Goal: Information Seeking & Learning: Learn about a topic

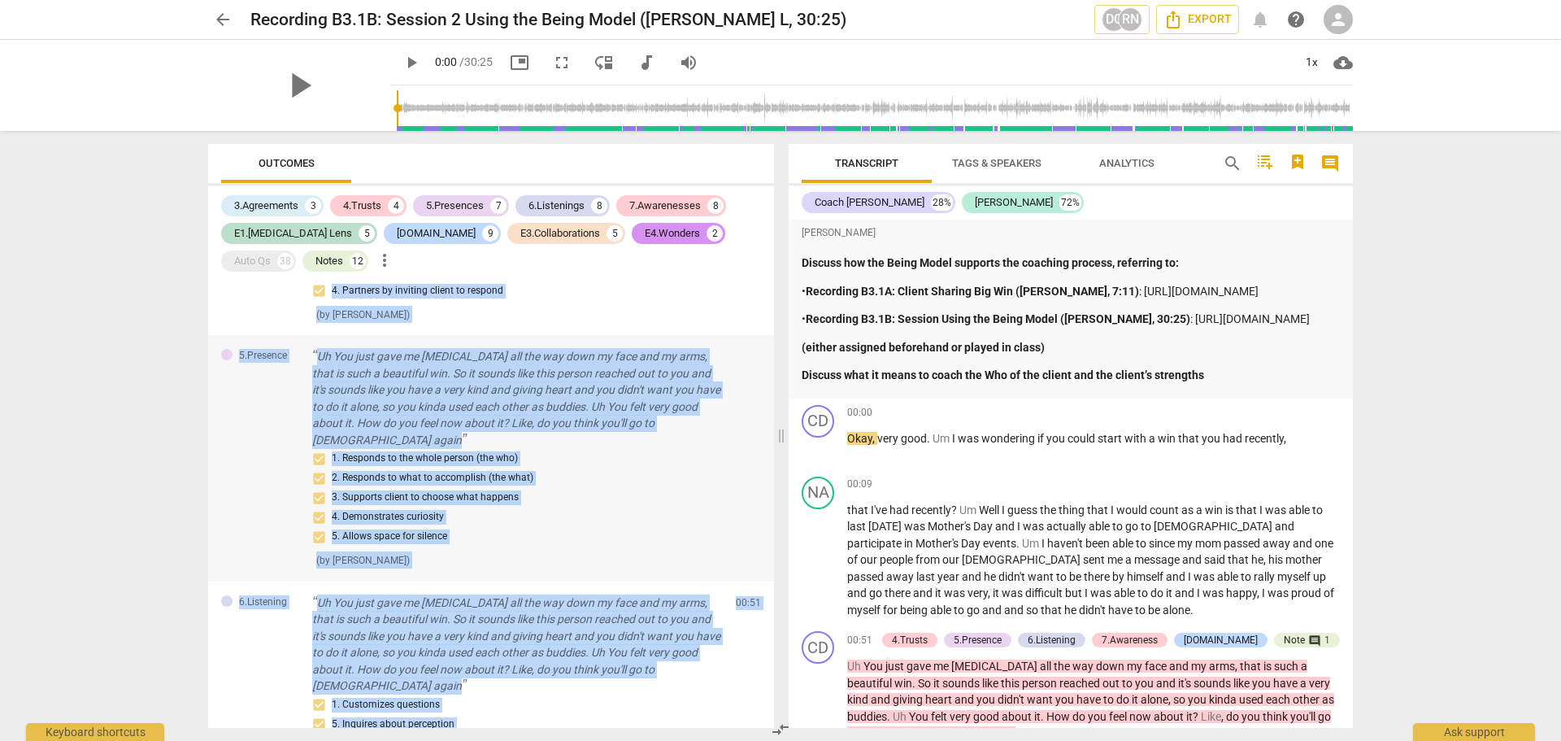
click at [518, 350] on p "Uh You just gave me [MEDICAL_DATA] all the way down my face and my arms, that i…" at bounding box center [517, 398] width 411 height 100
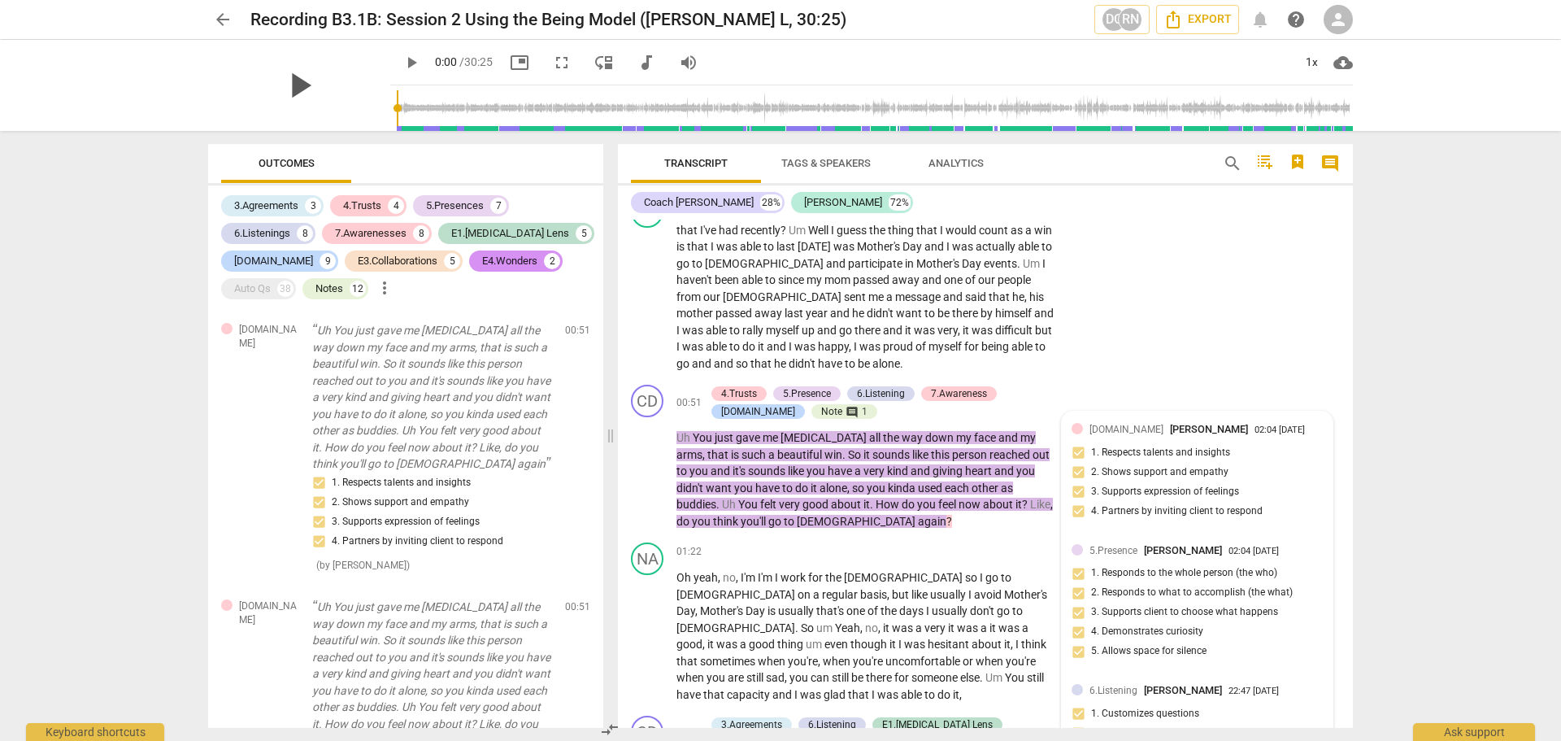
click at [289, 83] on span "play_arrow" at bounding box center [299, 85] width 42 height 42
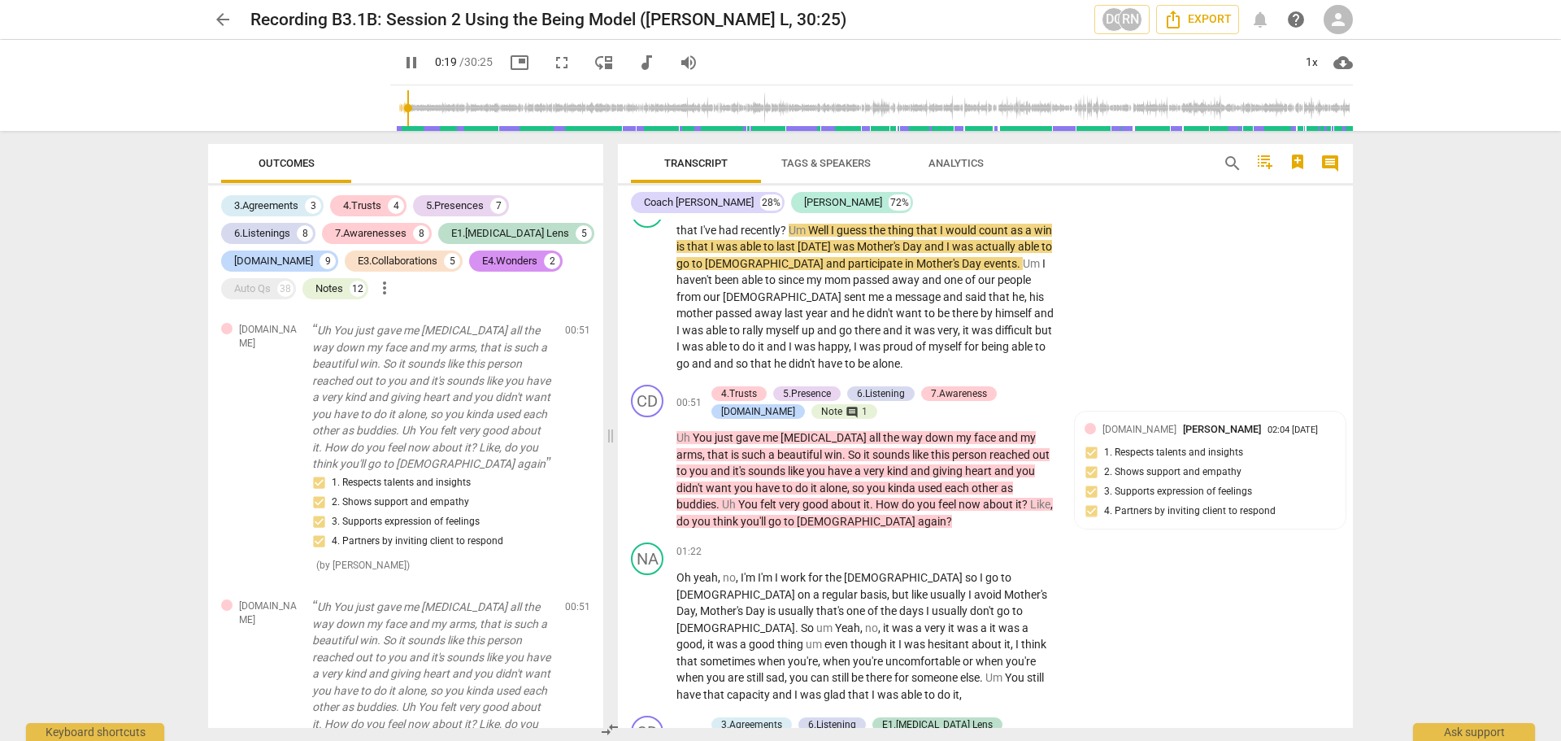
click at [518, 228] on div "arrow_back Recording B3.1B: Session 2 Using the Being Model ([PERSON_NAME], 30:…" at bounding box center [780, 370] width 1561 height 741
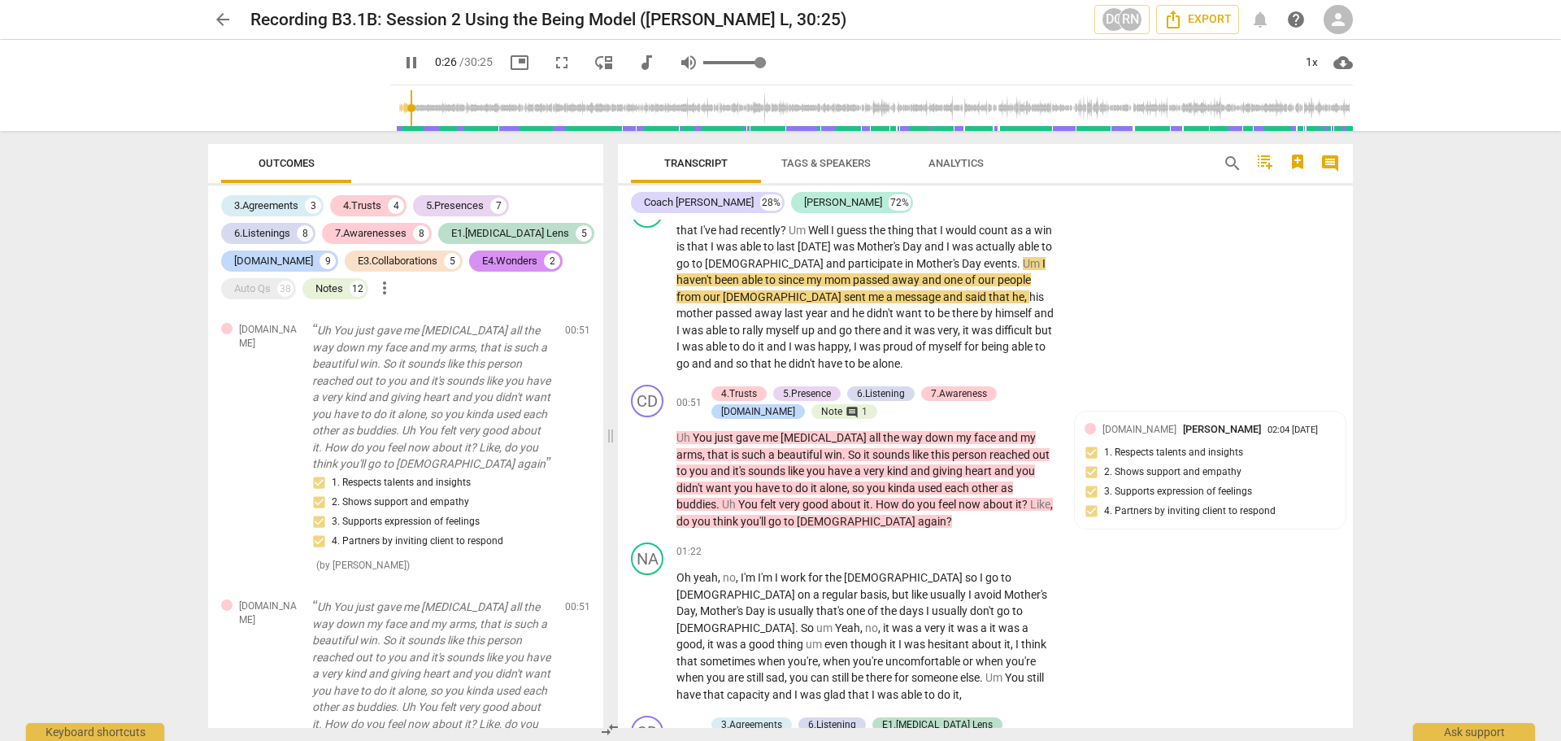
type input "27"
click at [518, 65] on span "volume_up" at bounding box center [689, 63] width 20 height 20
type input "0"
type input "28"
click at [518, 65] on span "volume_off" at bounding box center [689, 63] width 20 height 20
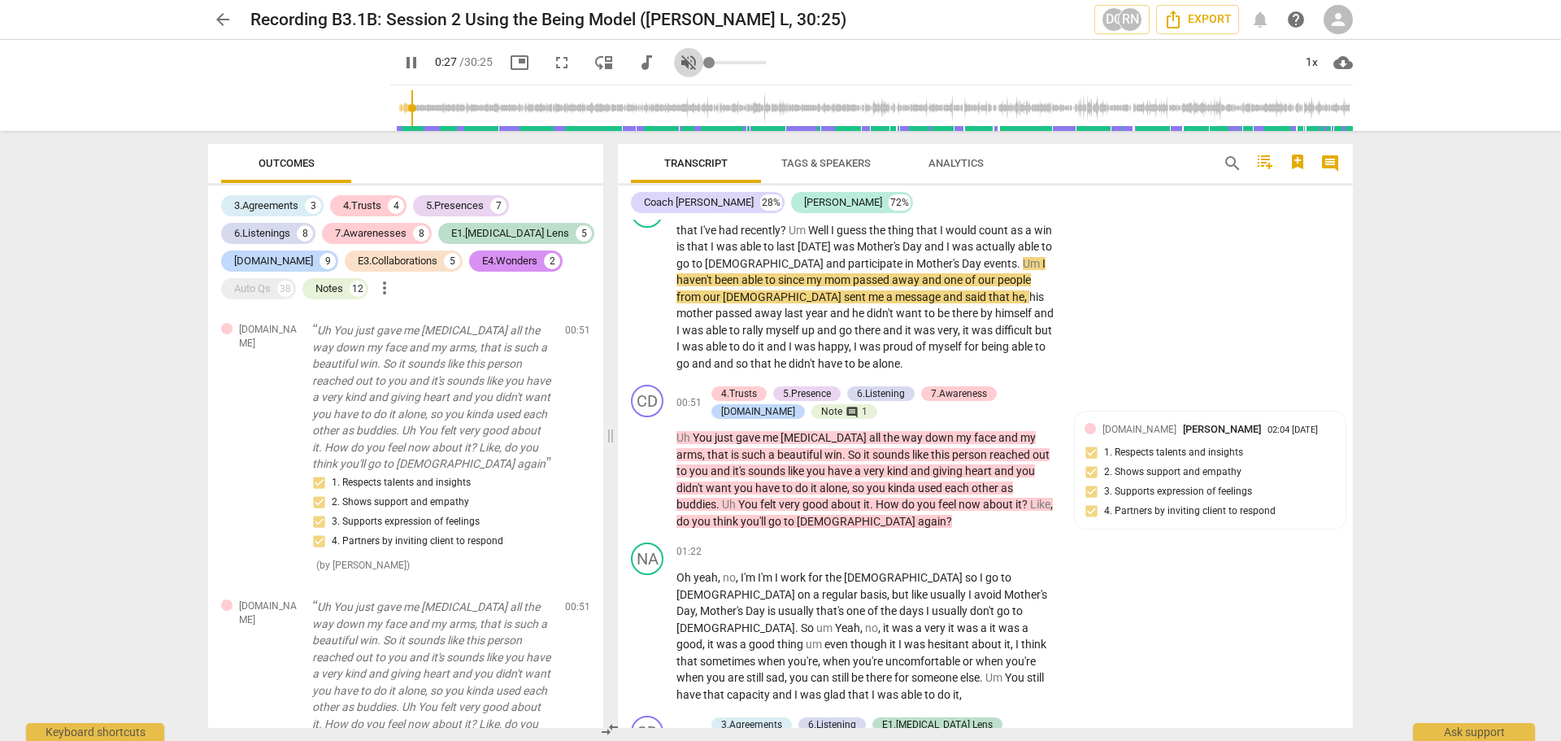
type input "1"
click at [518, 64] on input "range" at bounding box center [734, 62] width 63 height 3
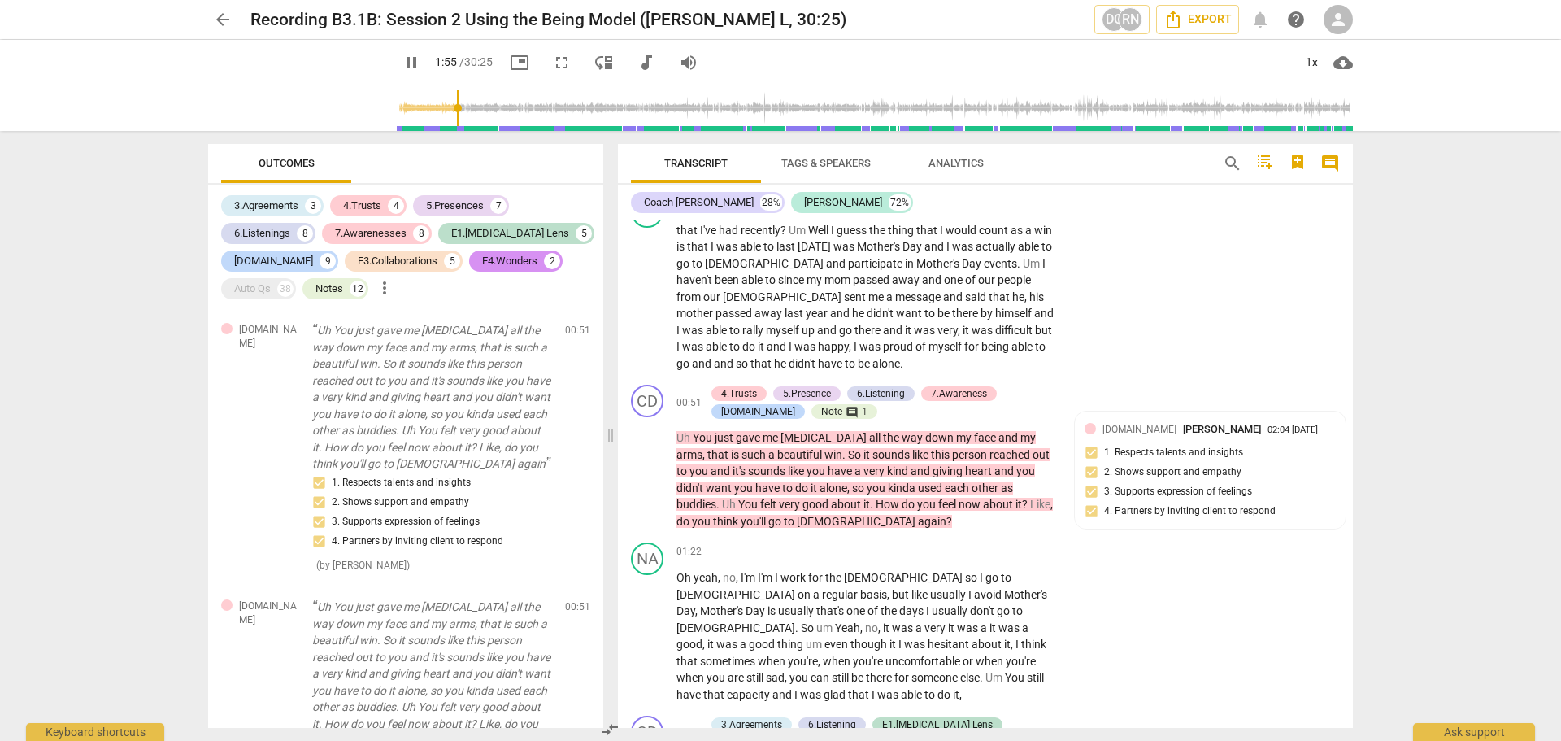
scroll to position [824, 0]
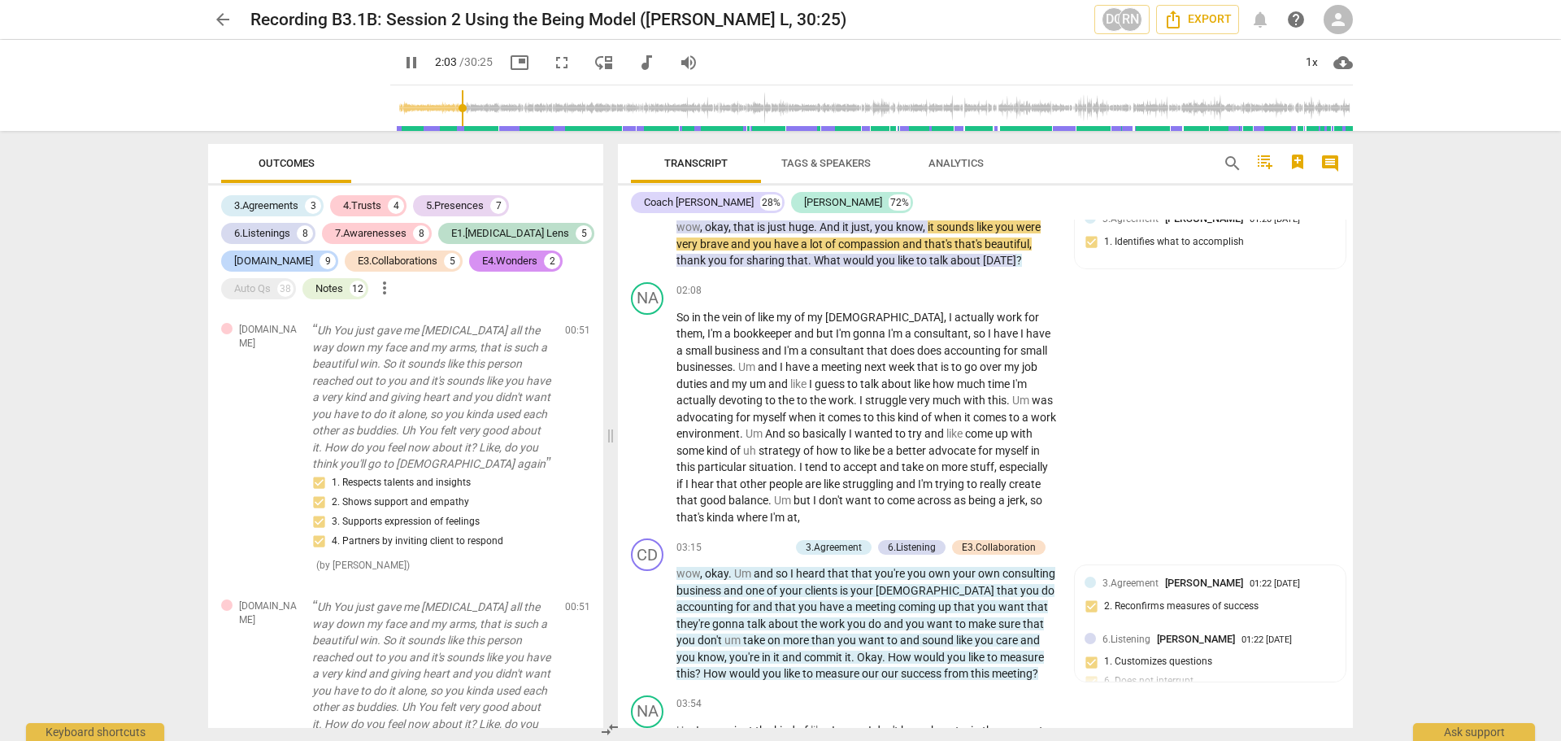
click at [402, 61] on span "pause" at bounding box center [412, 63] width 20 height 20
click at [402, 59] on span "play_arrow" at bounding box center [412, 63] width 20 height 20
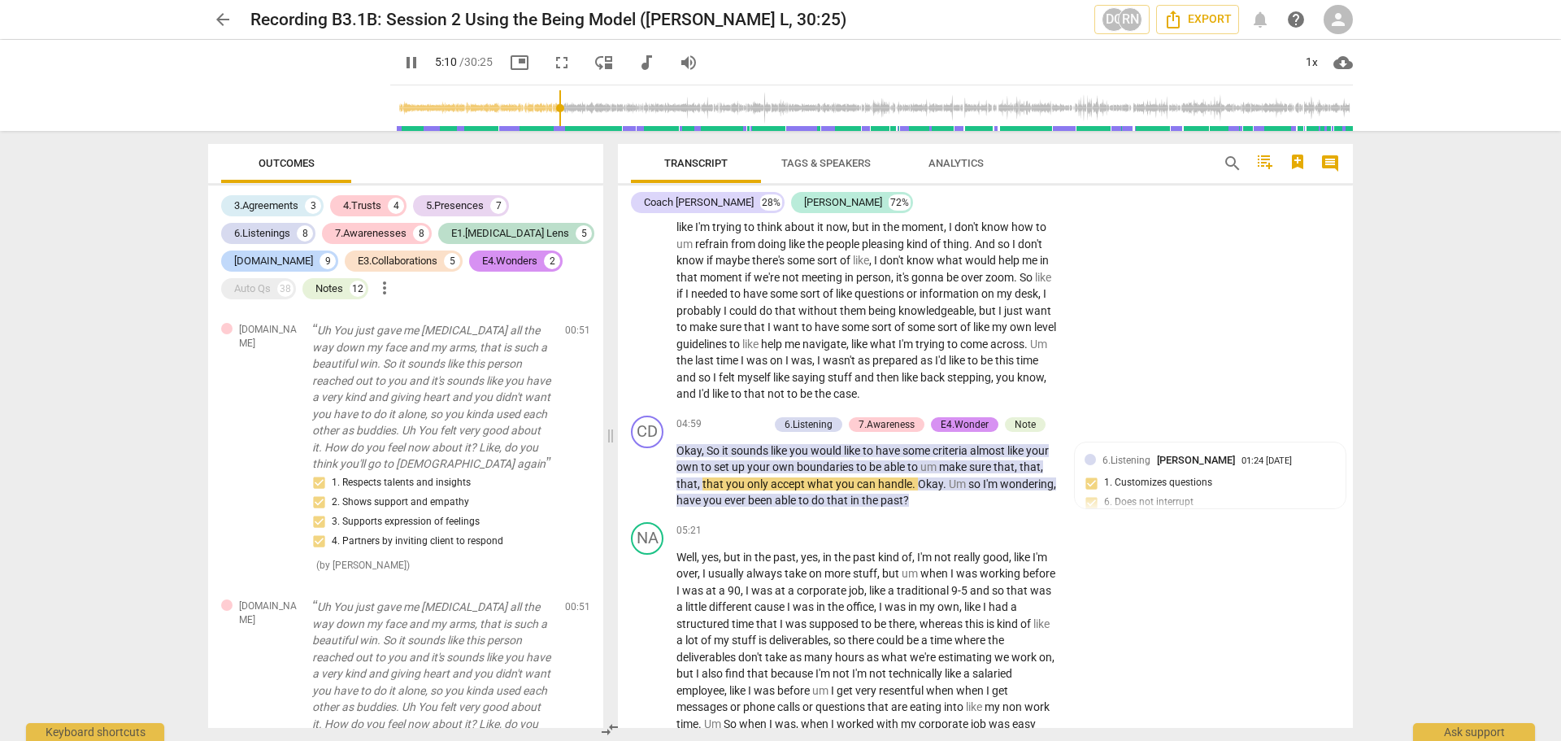
click at [402, 67] on span "pause" at bounding box center [412, 63] width 20 height 20
click at [402, 62] on span "play_arrow" at bounding box center [412, 63] width 20 height 20
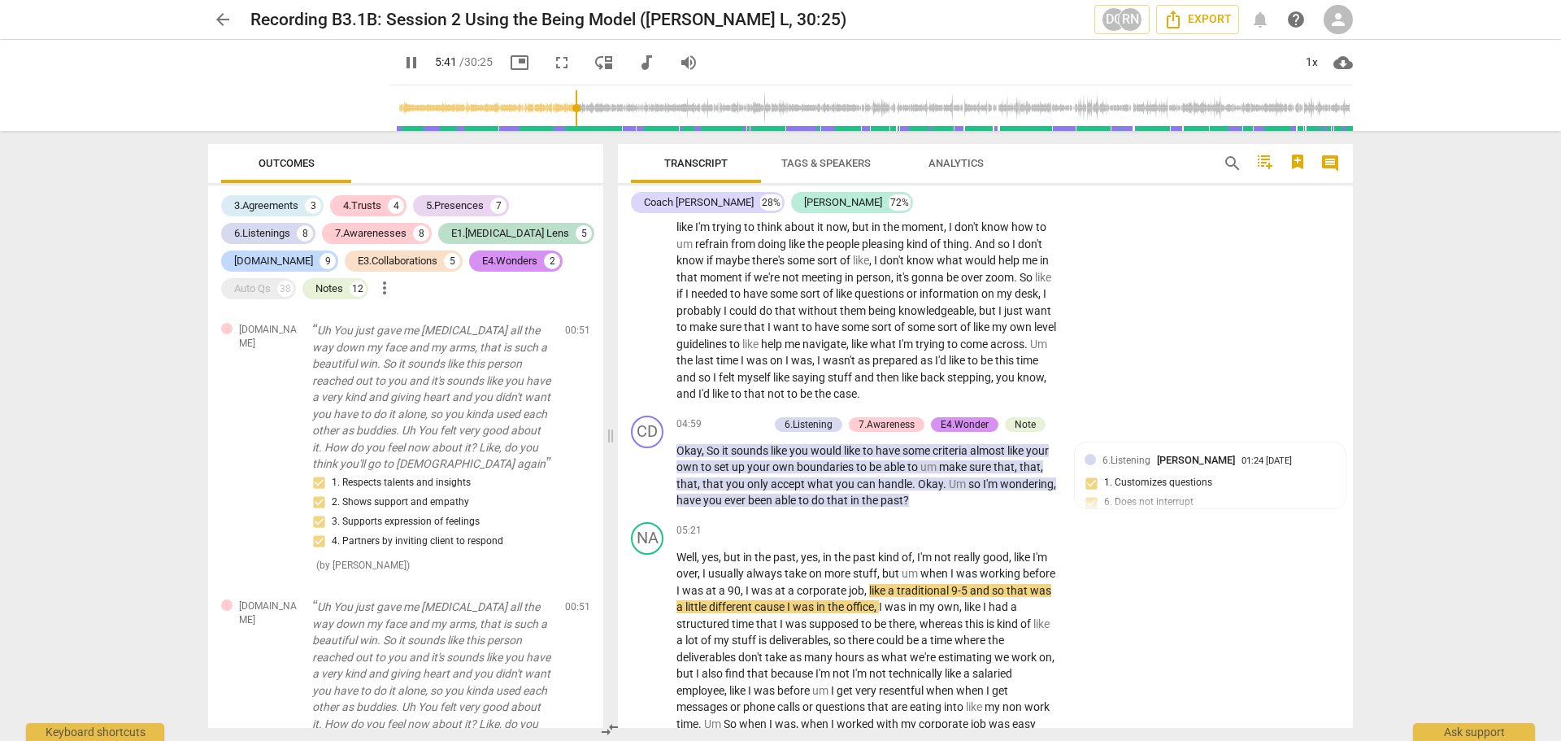
click at [518, 108] on input "range" at bounding box center [875, 108] width 956 height 52
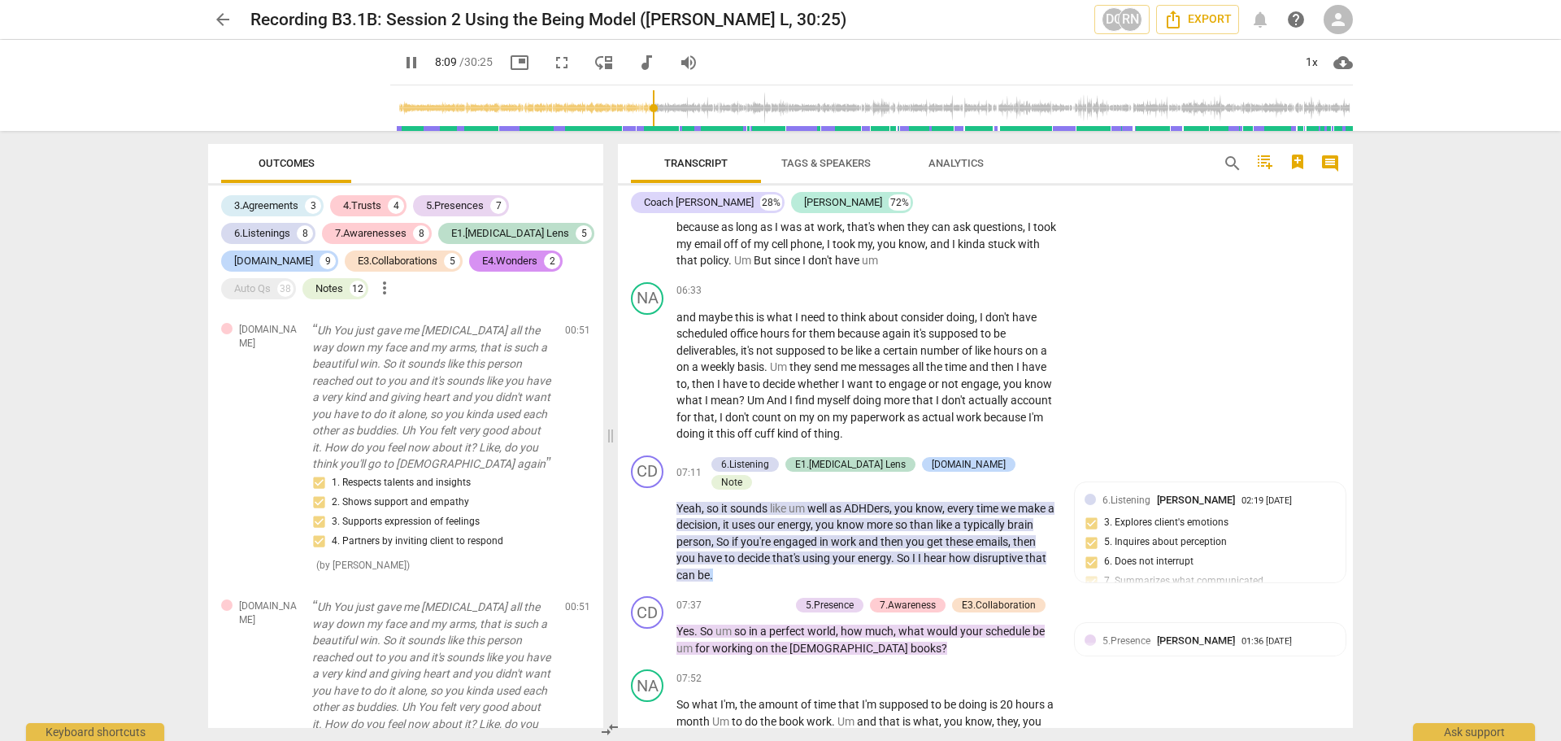
scroll to position [2367, 0]
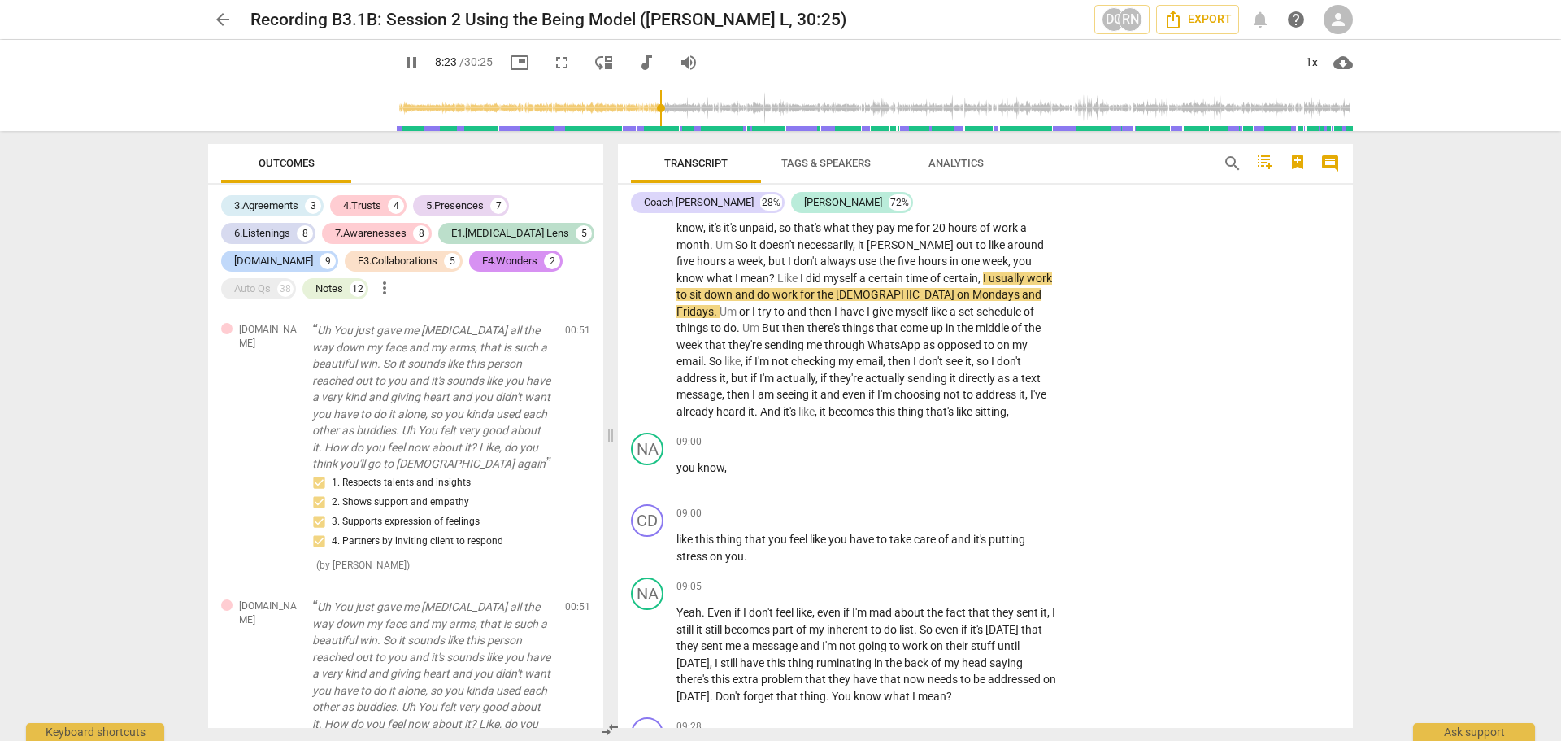
click at [518, 103] on input "range" at bounding box center [875, 108] width 956 height 52
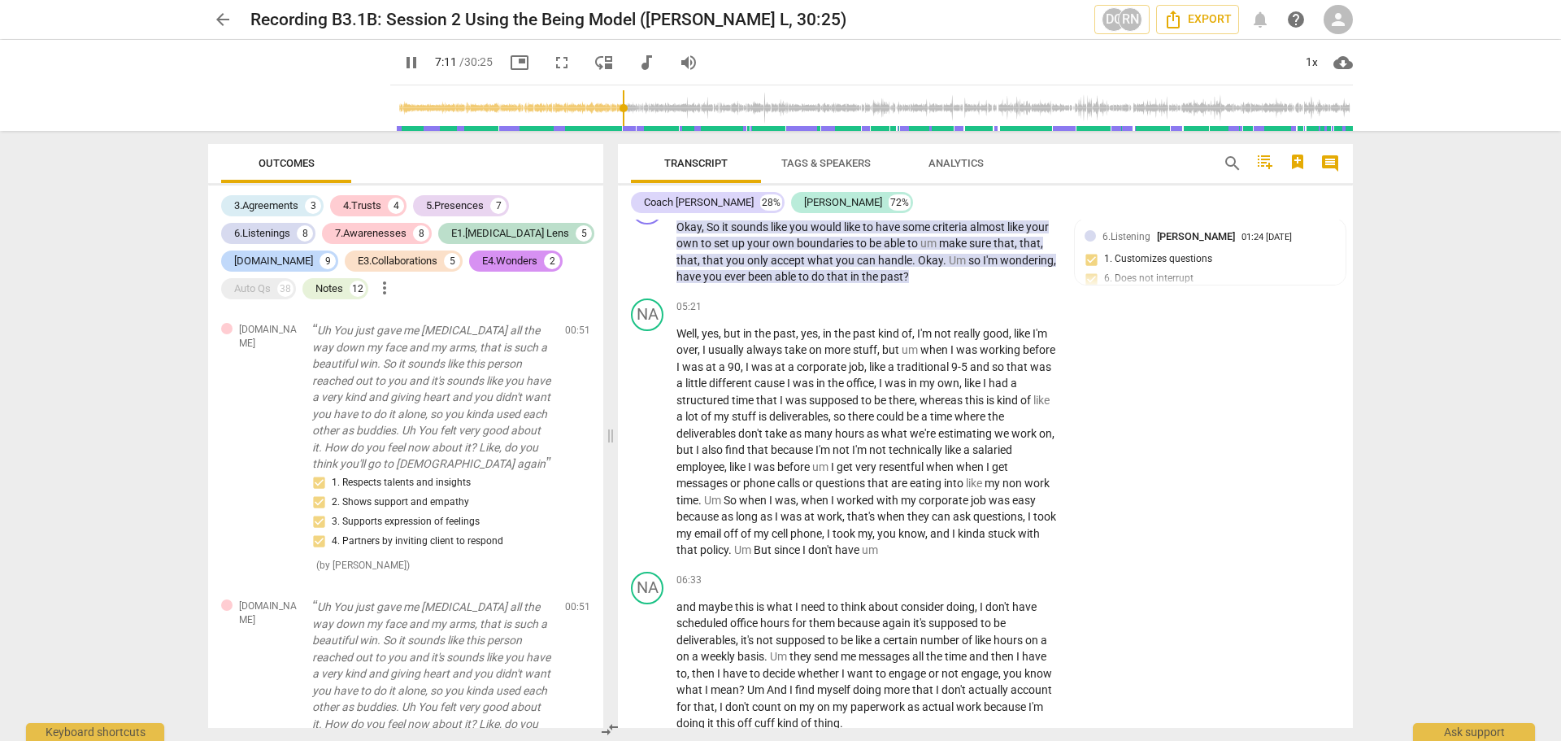
scroll to position [2121, 0]
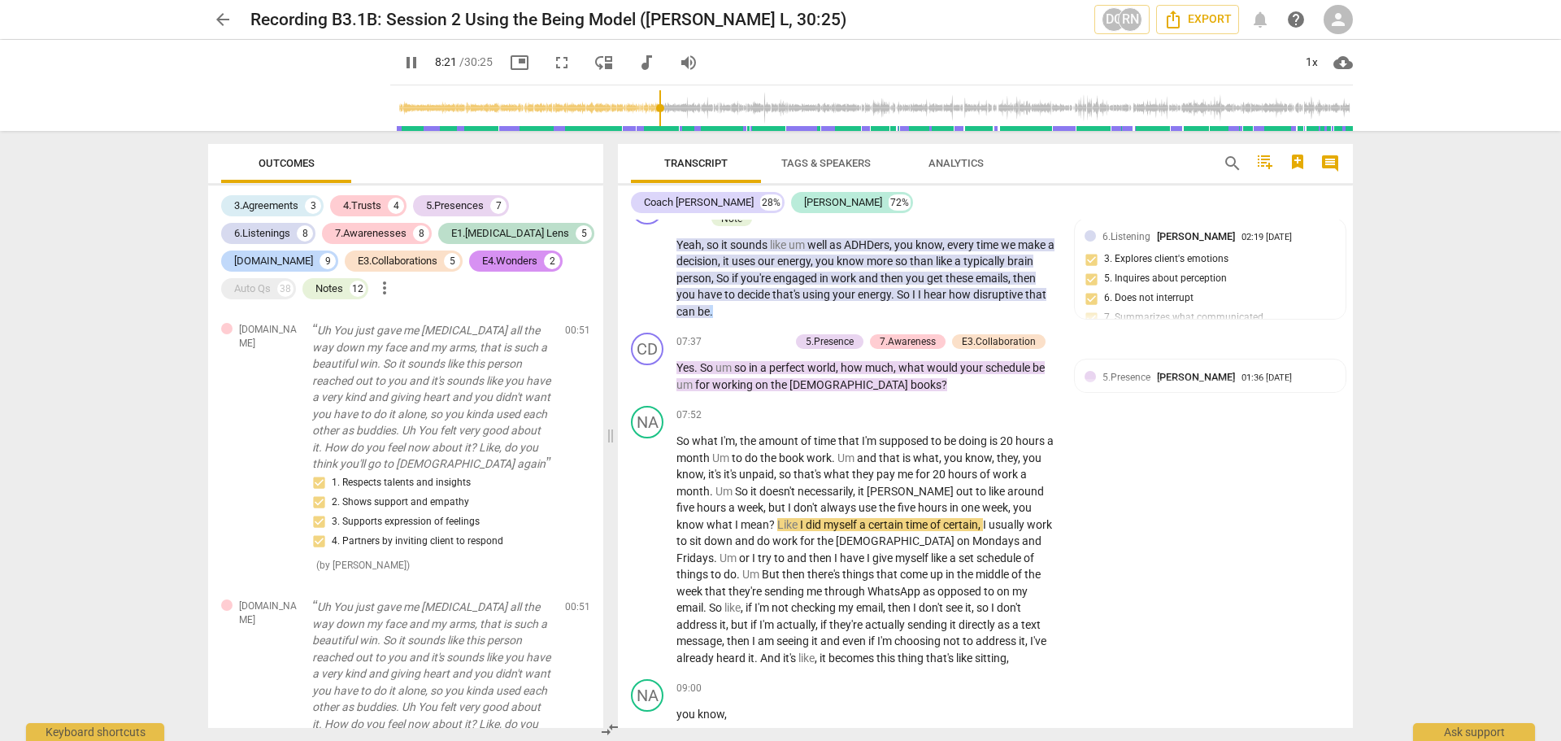
click at [402, 61] on span "pause" at bounding box center [412, 63] width 20 height 20
click at [281, 83] on span "play_arrow" at bounding box center [299, 85] width 42 height 42
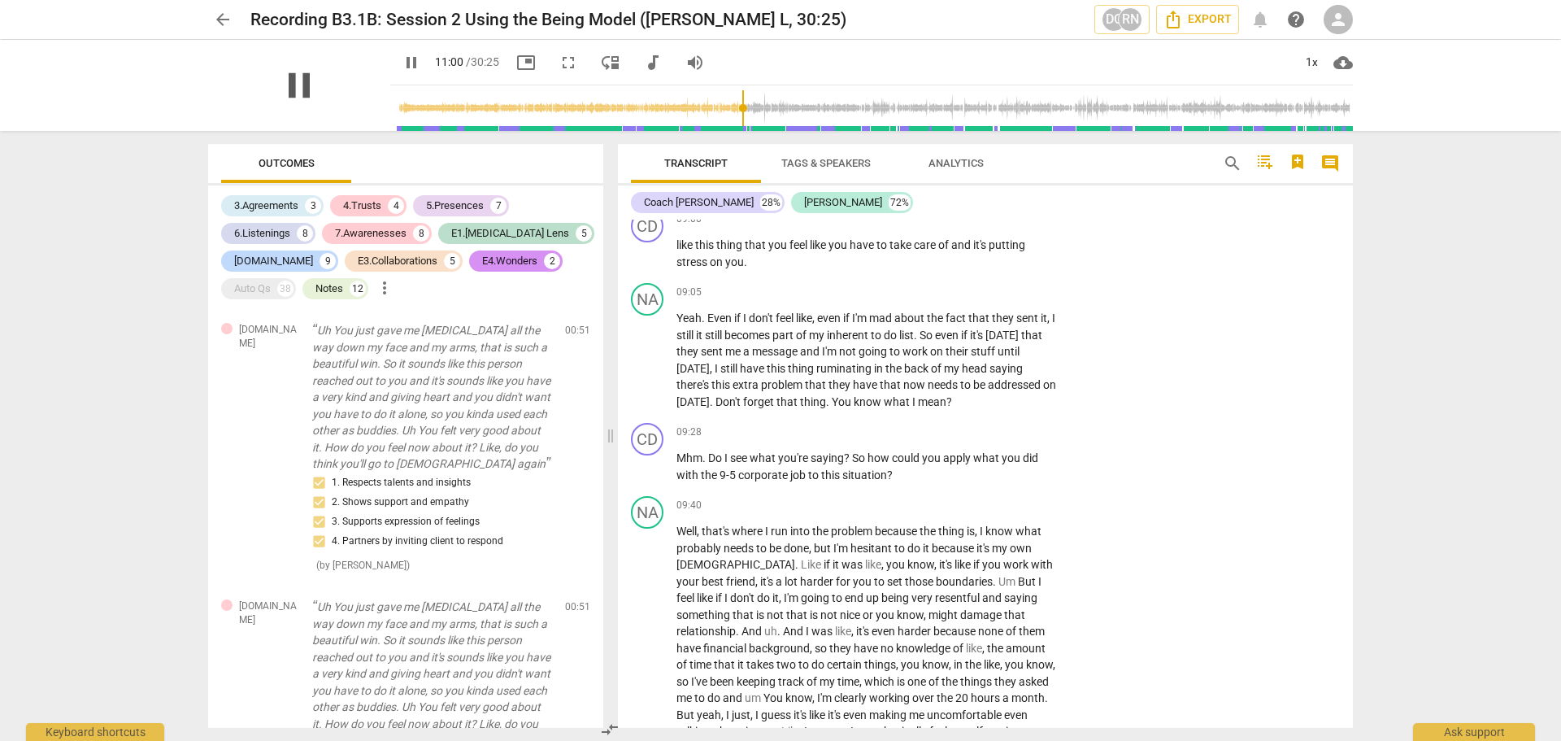
scroll to position [3181, 0]
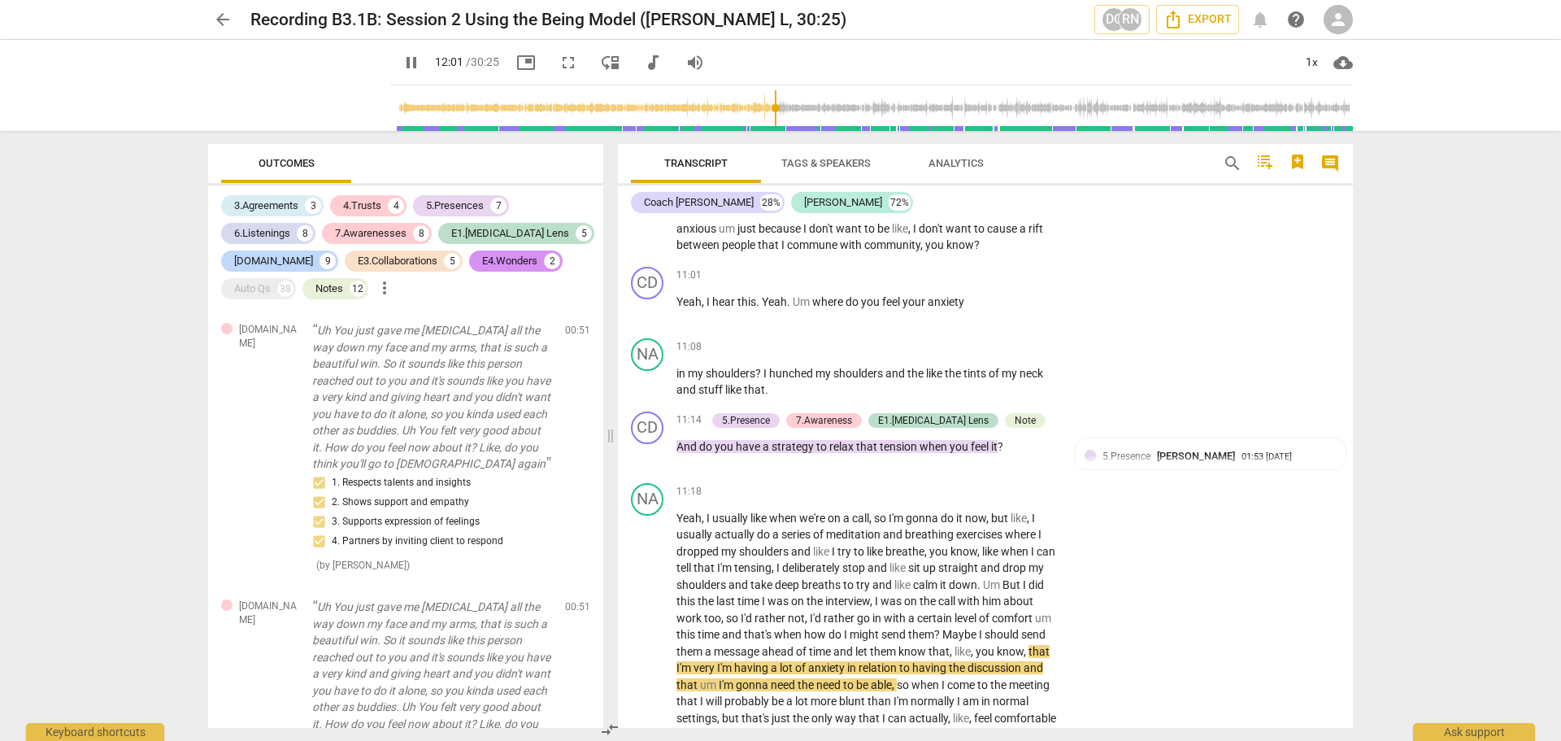
click at [518, 240] on div "arrow_back Recording B3.1B: Session 2 Using the Being Model ([PERSON_NAME], 30:…" at bounding box center [780, 370] width 1561 height 741
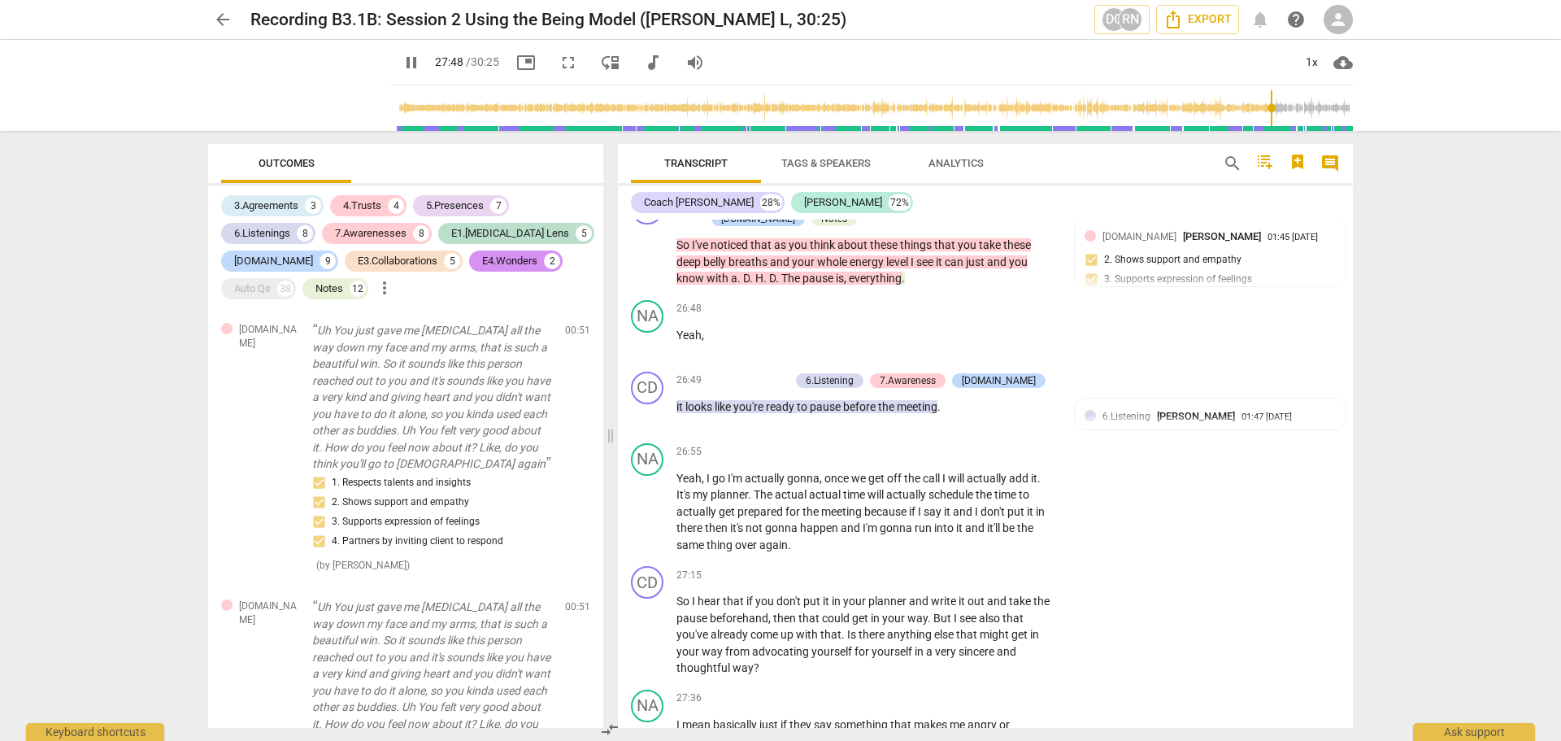
scroll to position [8628, 0]
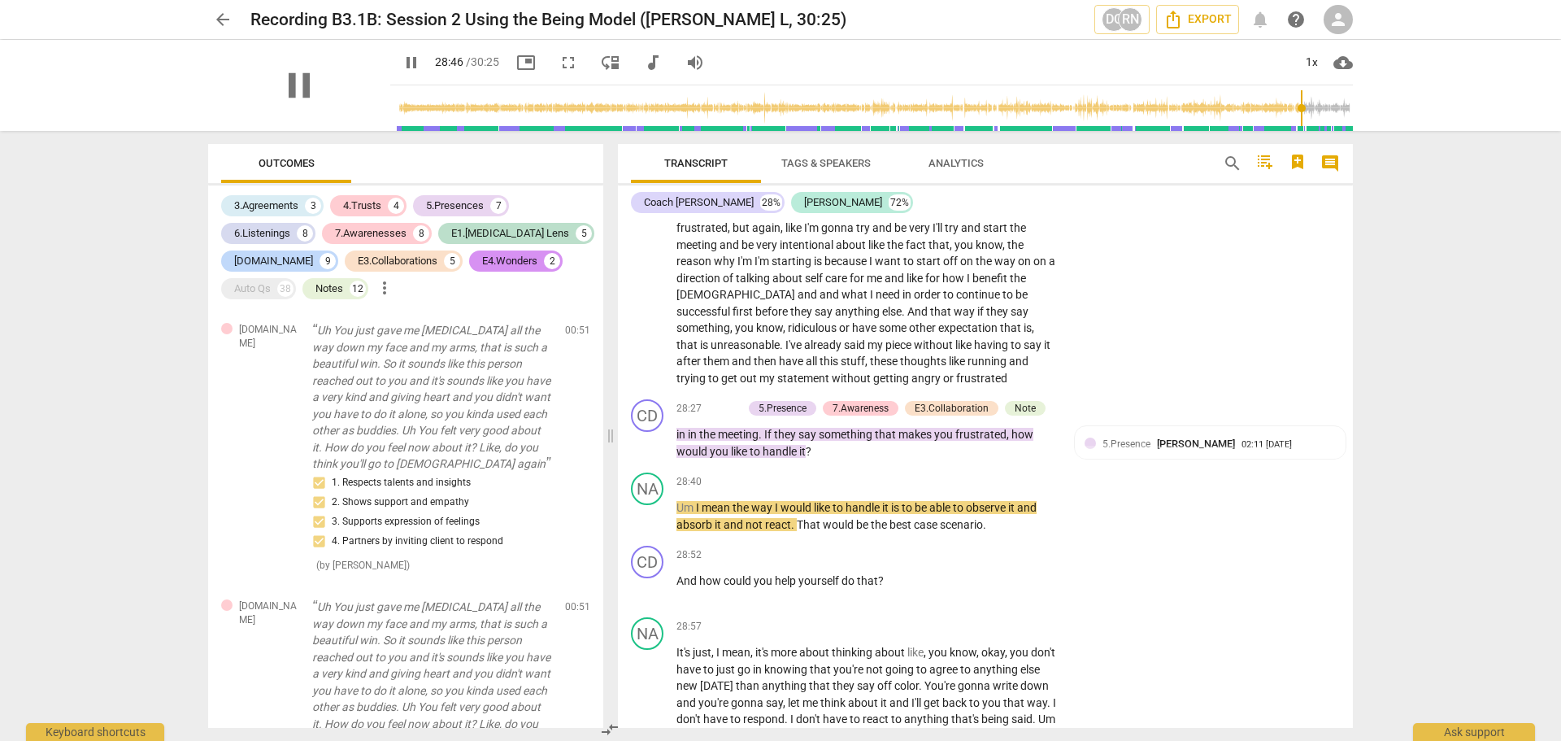
click at [337, 82] on div "pause" at bounding box center [299, 85] width 182 height 91
click at [402, 61] on span "pause" at bounding box center [412, 63] width 20 height 20
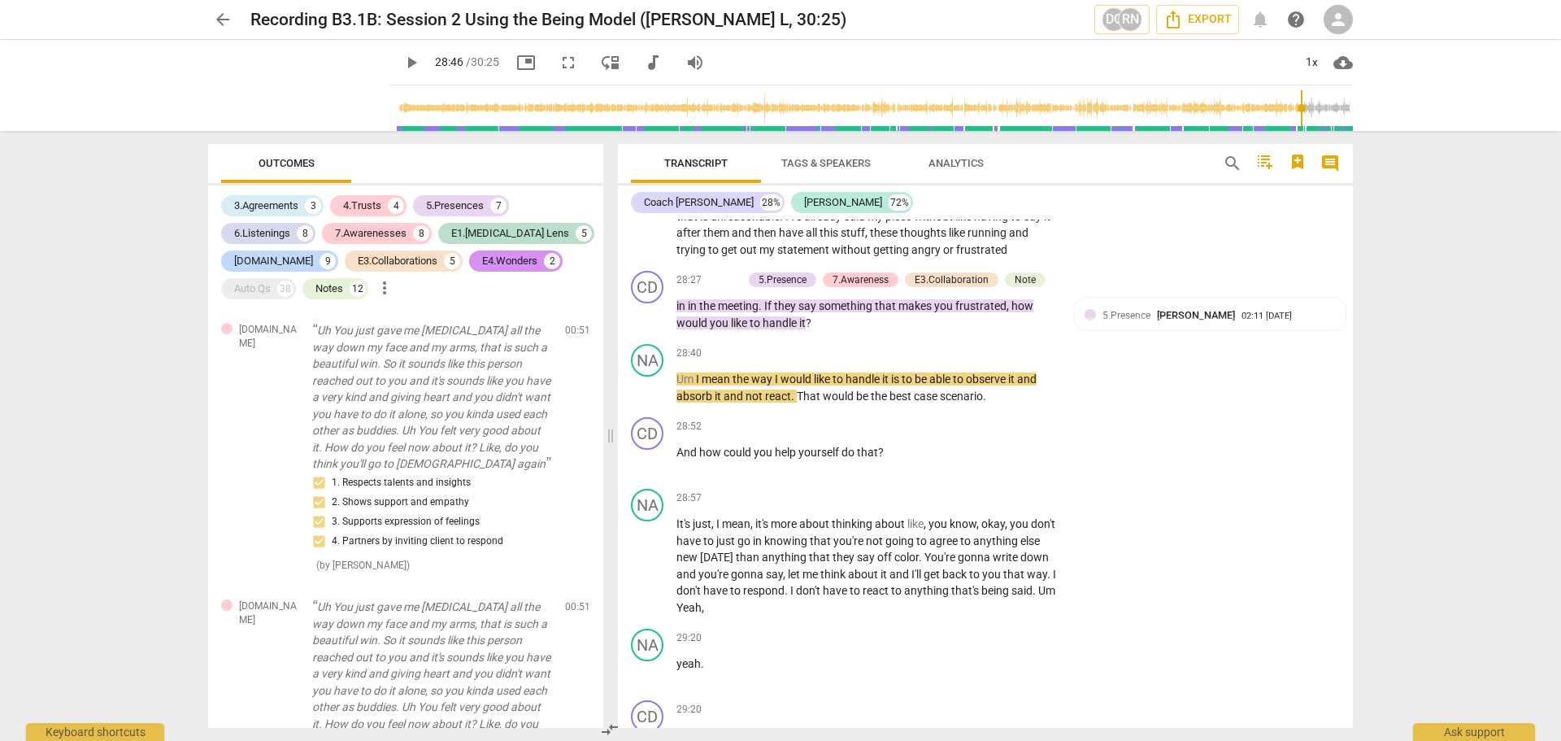
scroll to position [8709, 0]
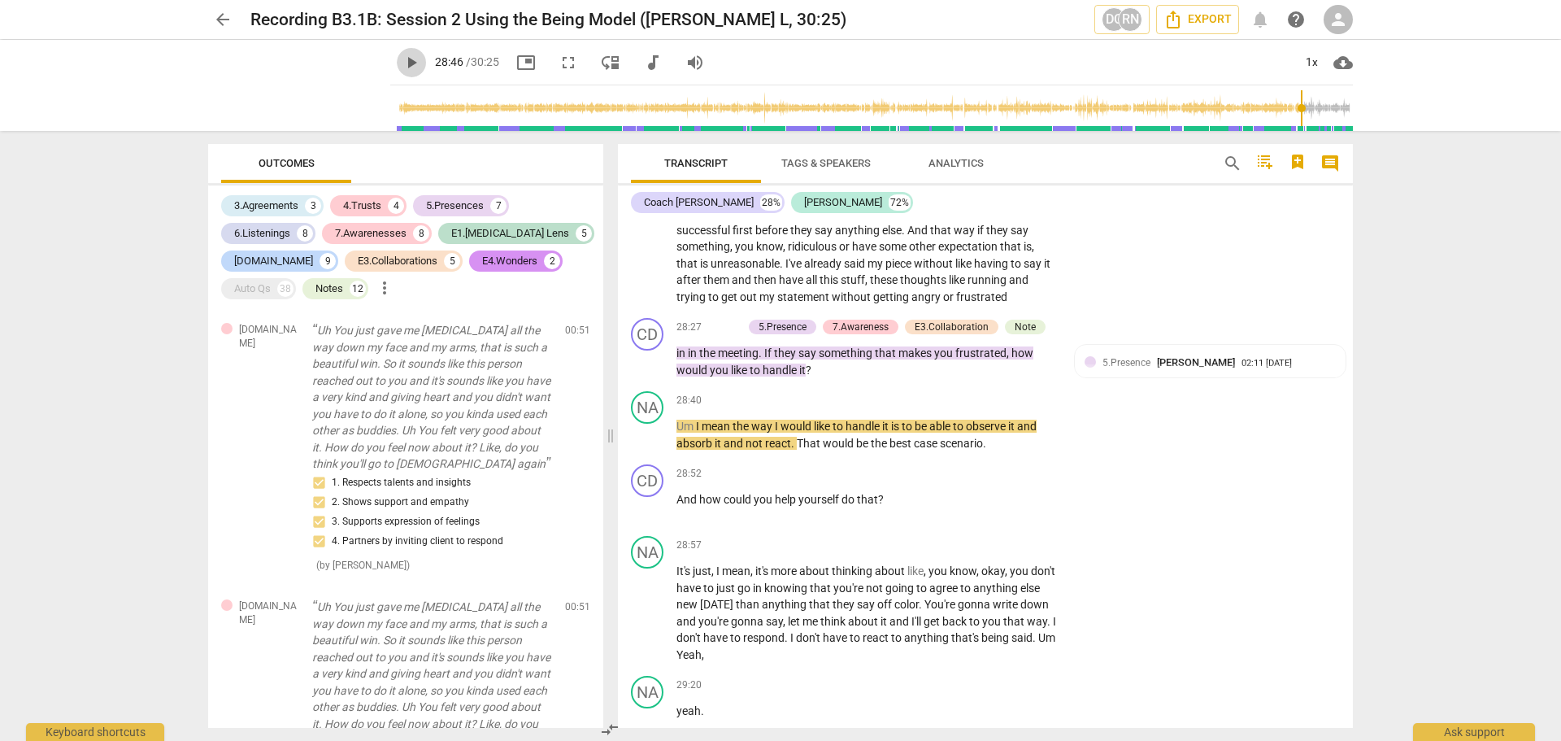
click at [402, 63] on span "play_arrow" at bounding box center [412, 63] width 20 height 20
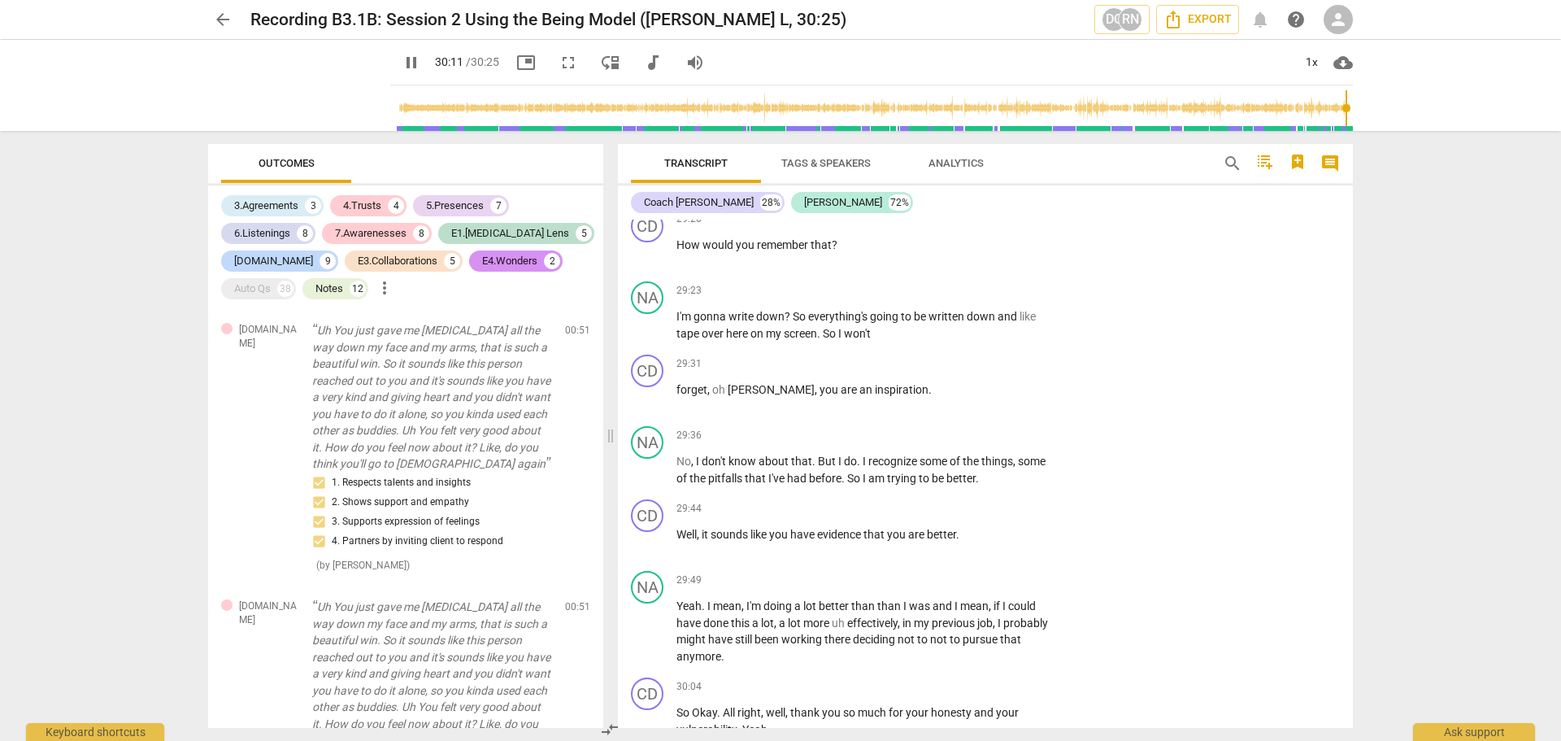
scroll to position [9412, 0]
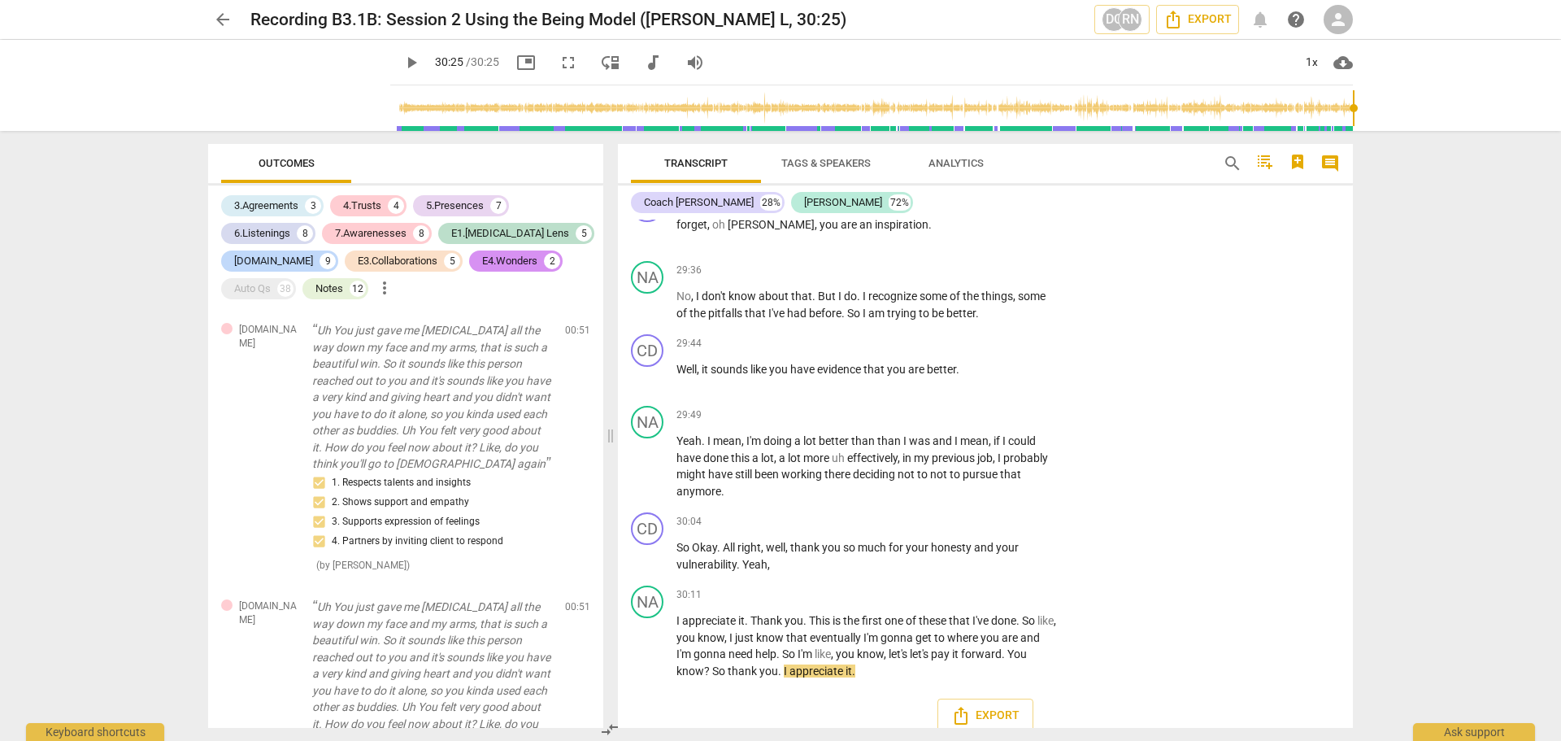
type input "1825"
click at [518, 435] on span at bounding box center [611, 436] width 10 height 610
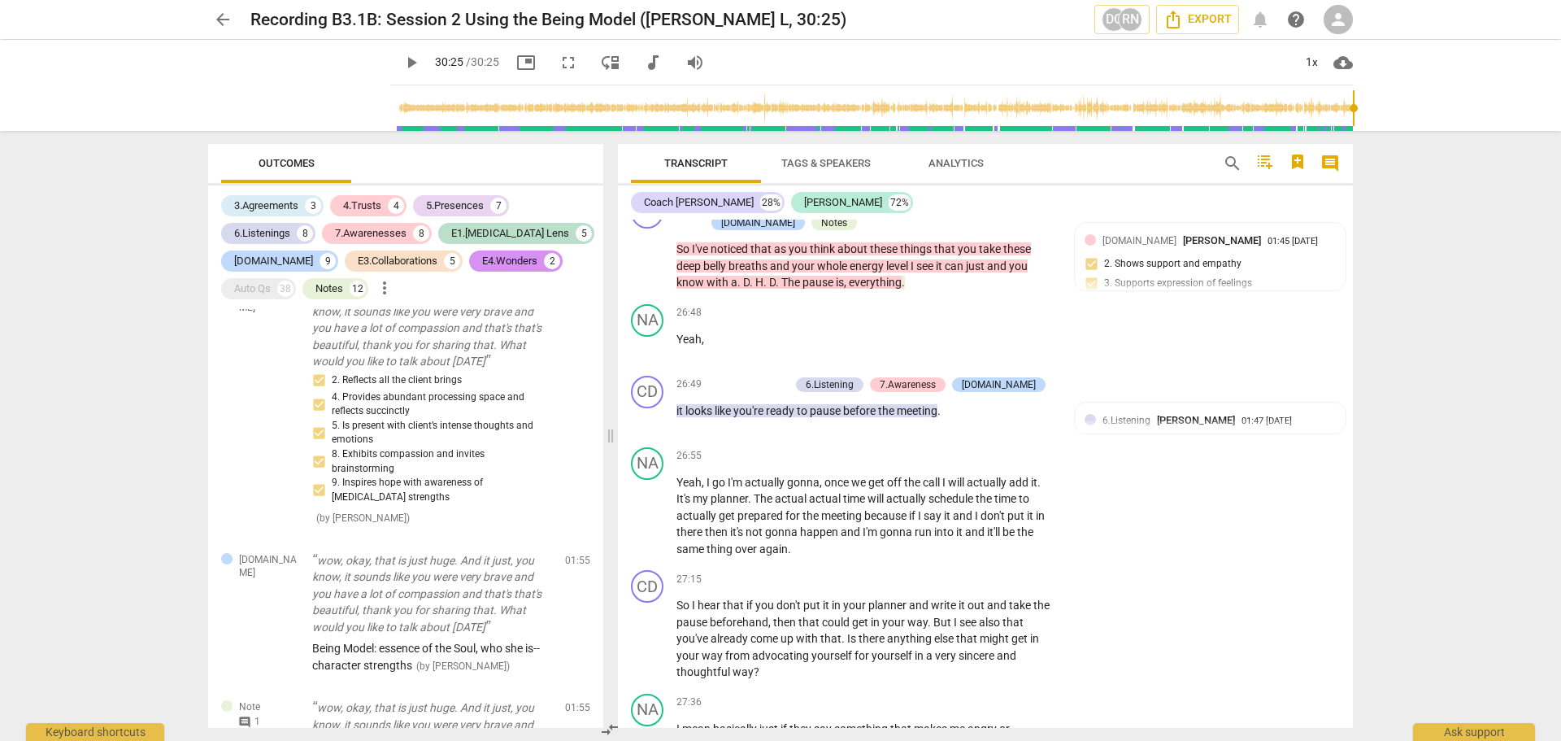
scroll to position [0, 0]
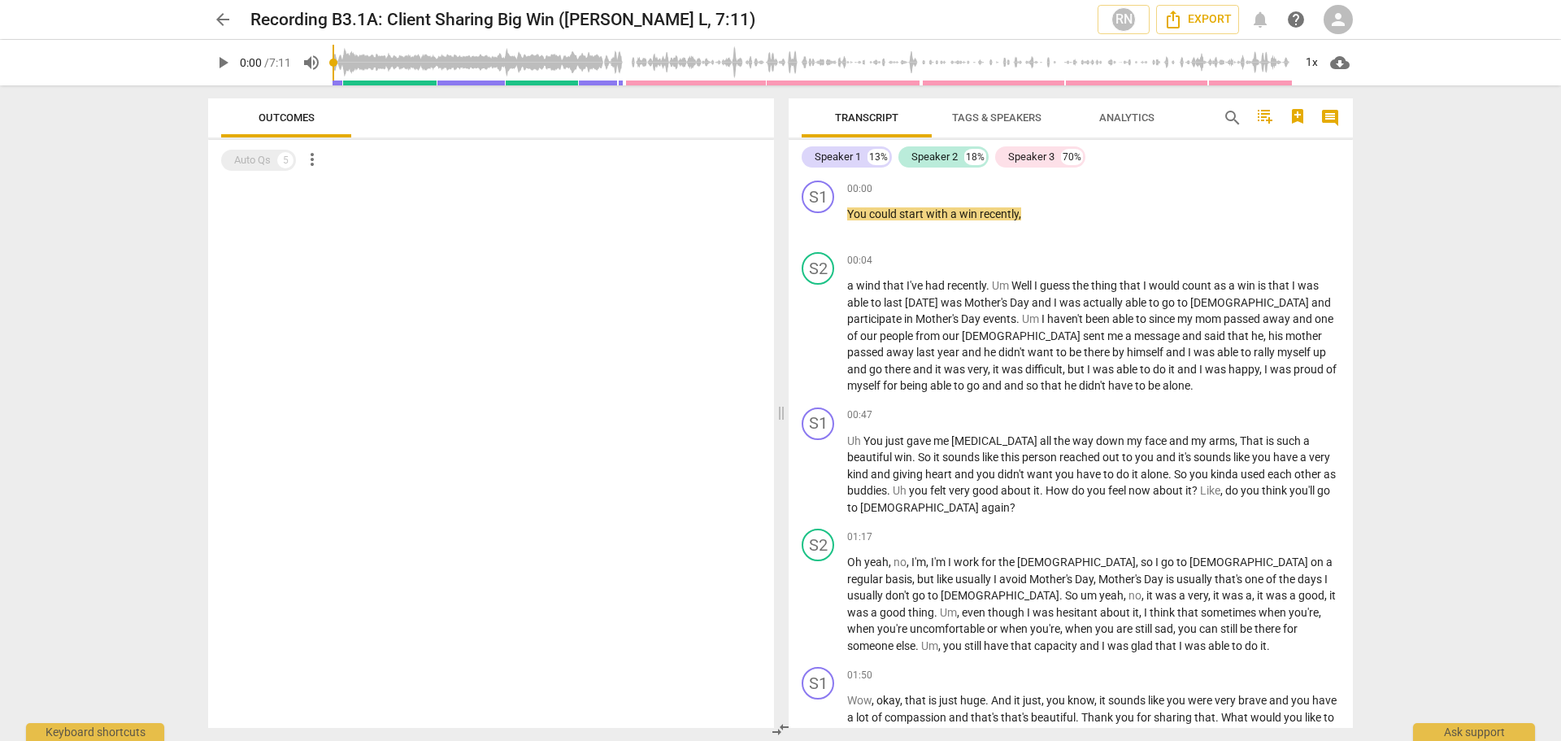
click at [1338, 28] on span "person" at bounding box center [1339, 20] width 20 height 20
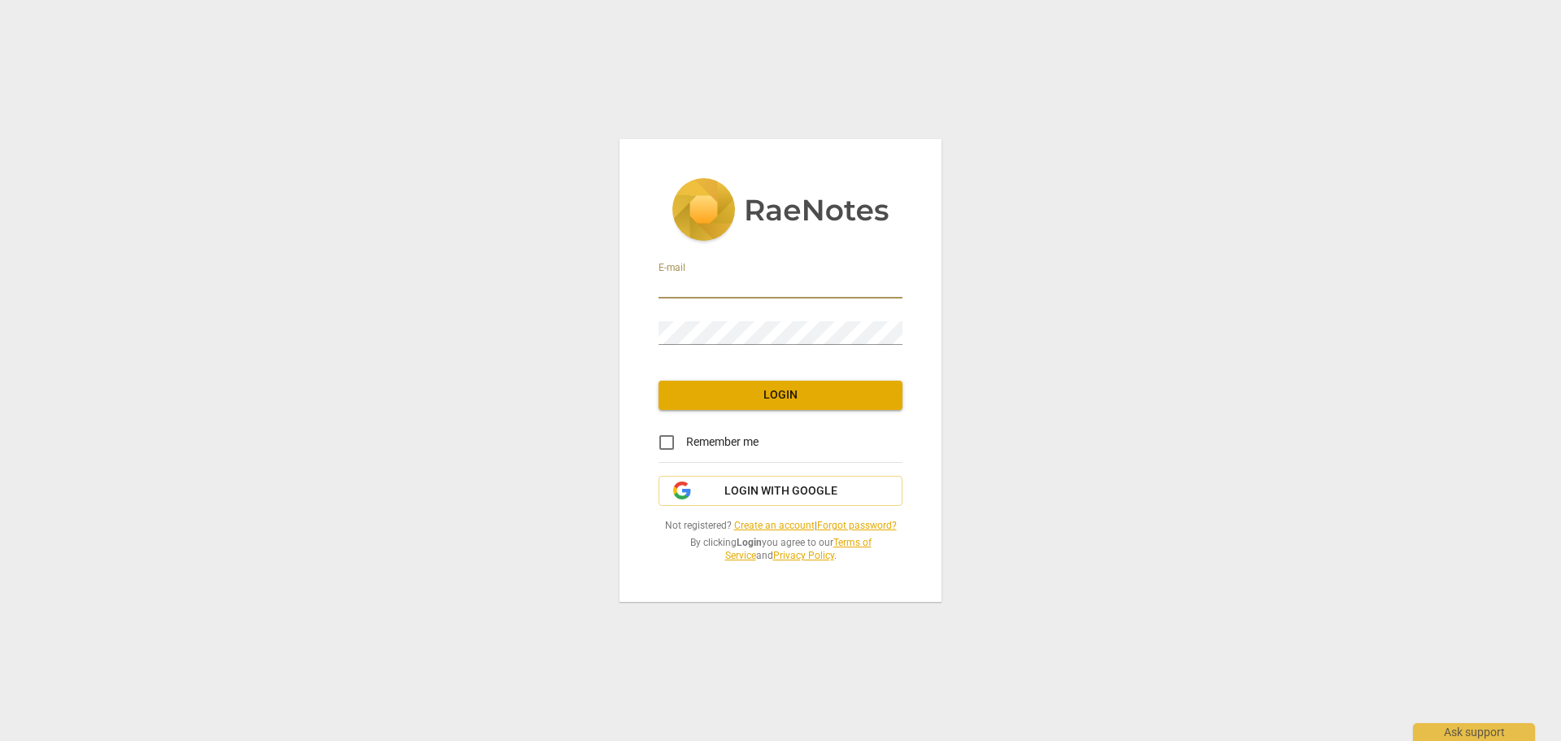
click at [697, 286] on input "email" at bounding box center [781, 287] width 244 height 24
type input "[EMAIL_ADDRESS][DOMAIN_NAME]"
click at [764, 385] on button "Login" at bounding box center [781, 395] width 244 height 29
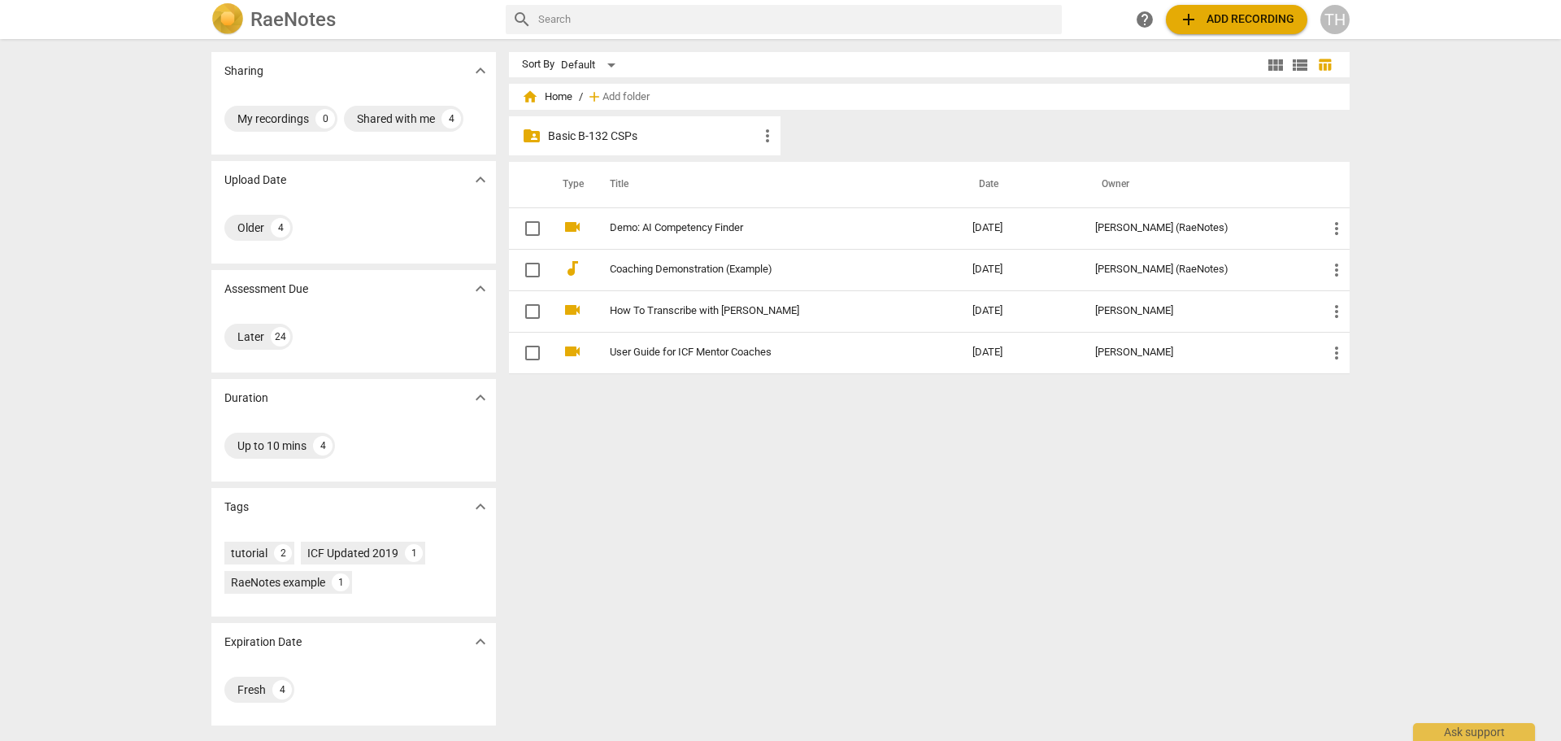
click at [611, 134] on p "Basic B-132 CSPs" at bounding box center [653, 136] width 210 height 17
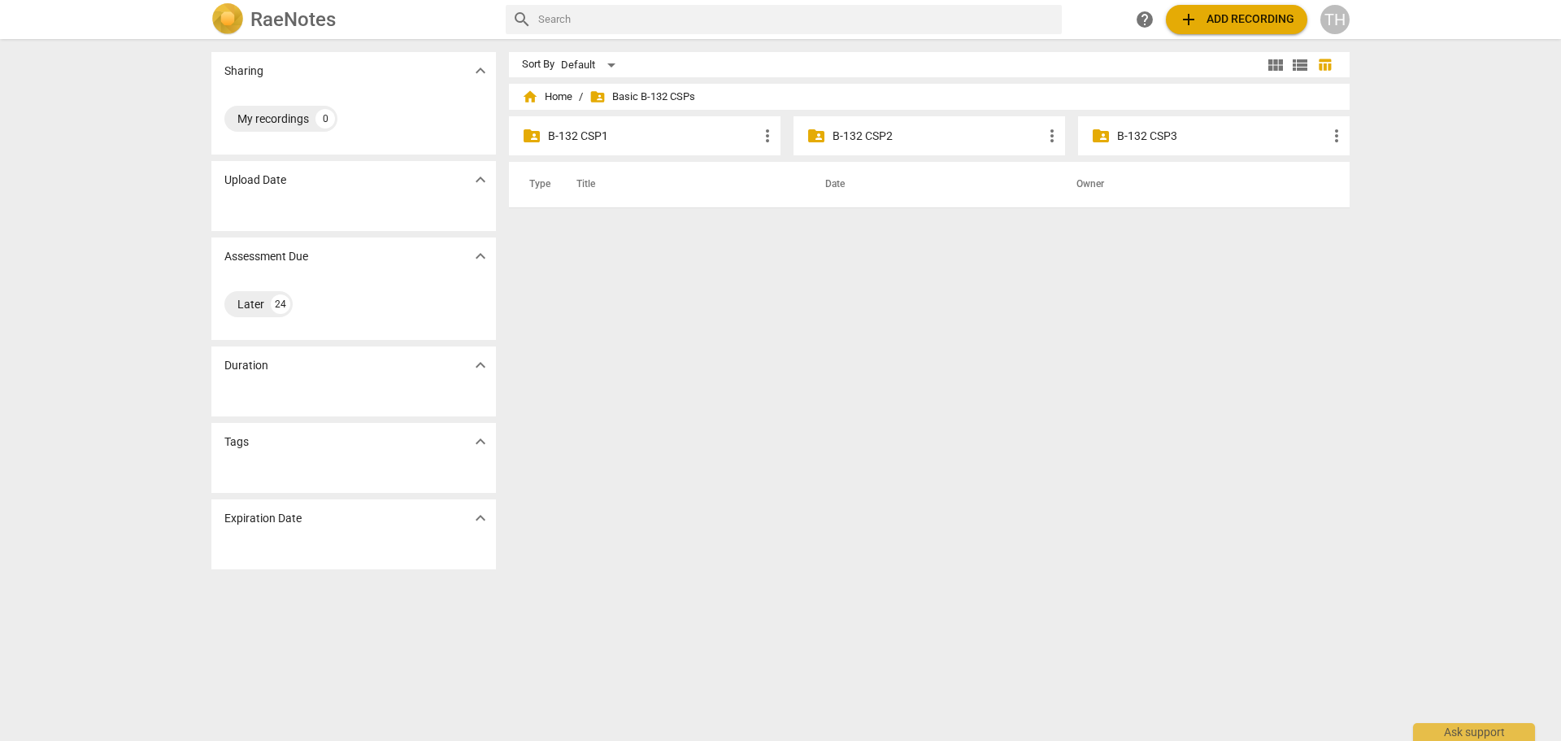
click at [608, 131] on p "B-132 CSP1" at bounding box center [653, 136] width 210 height 17
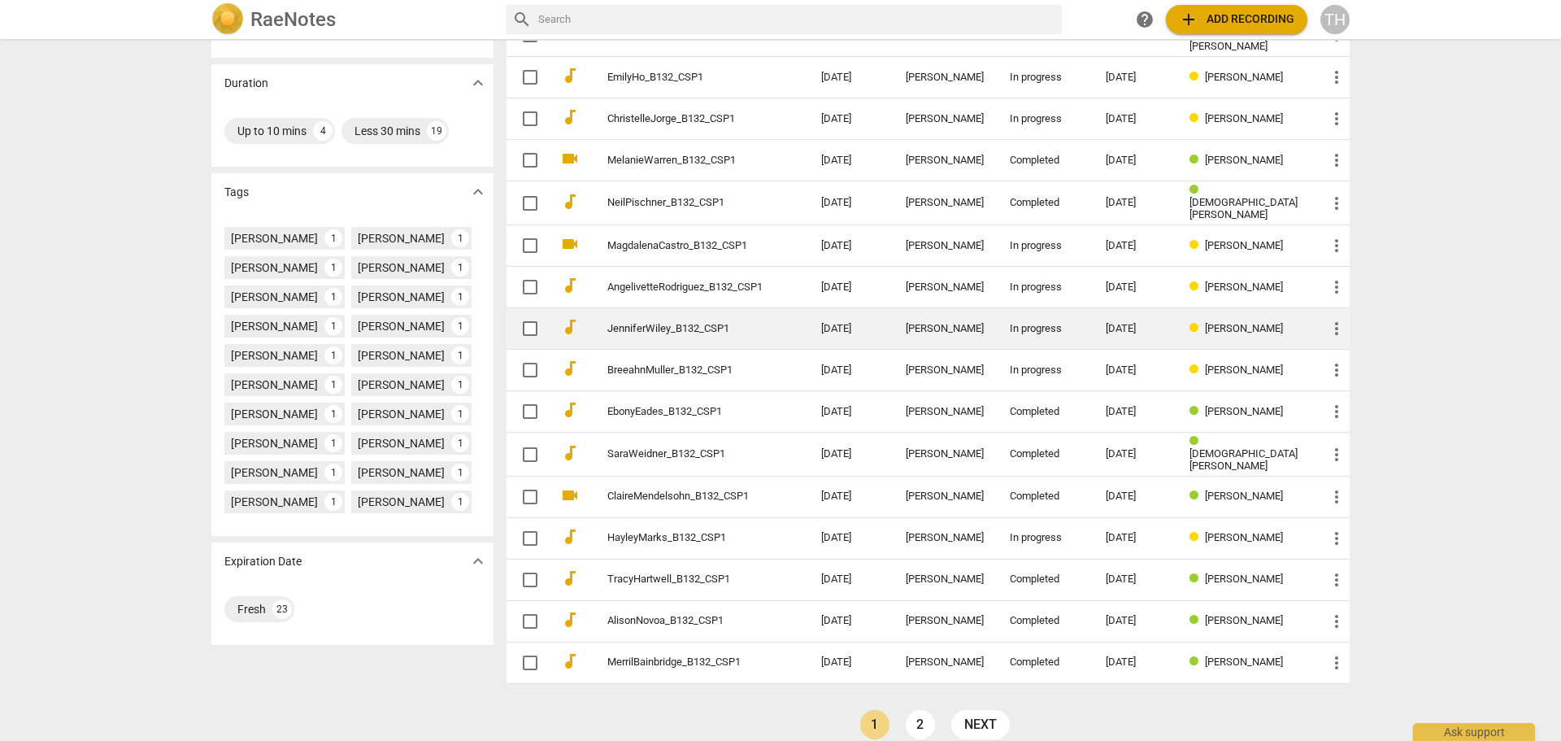
scroll to position [328, 0]
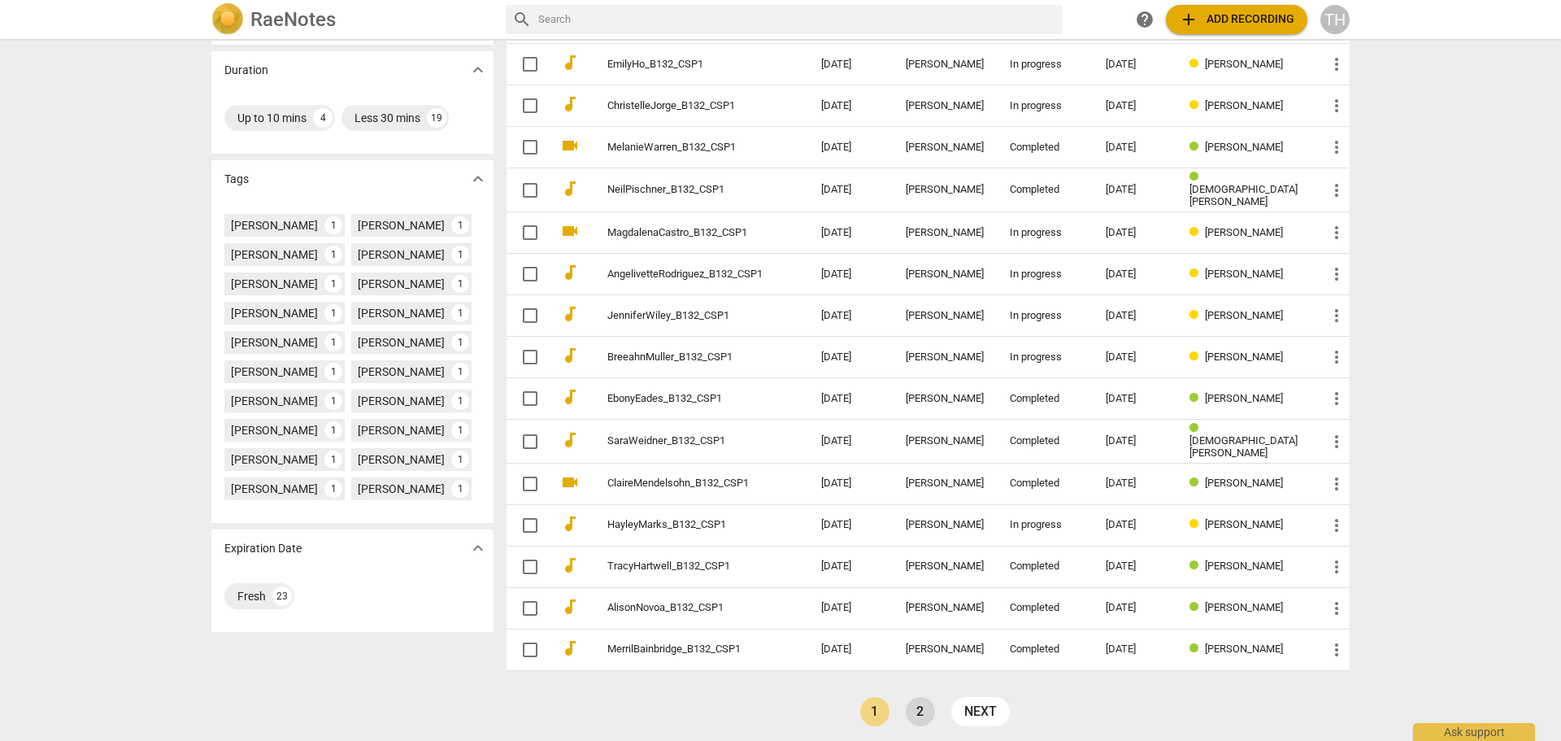
click at [910, 703] on link "2" at bounding box center [920, 711] width 29 height 29
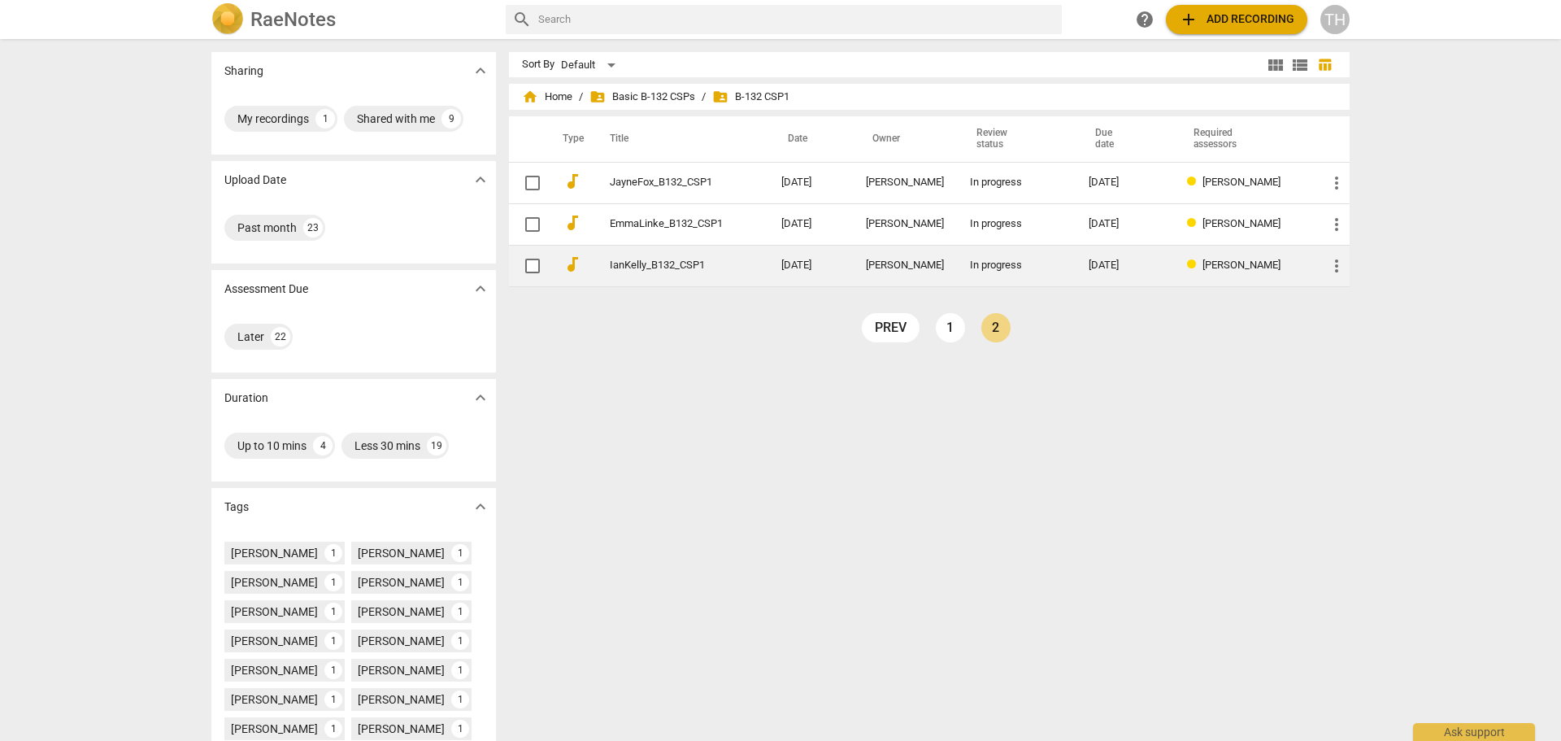
click at [655, 268] on link "IanKelly_B132_CSP1" at bounding box center [666, 265] width 113 height 12
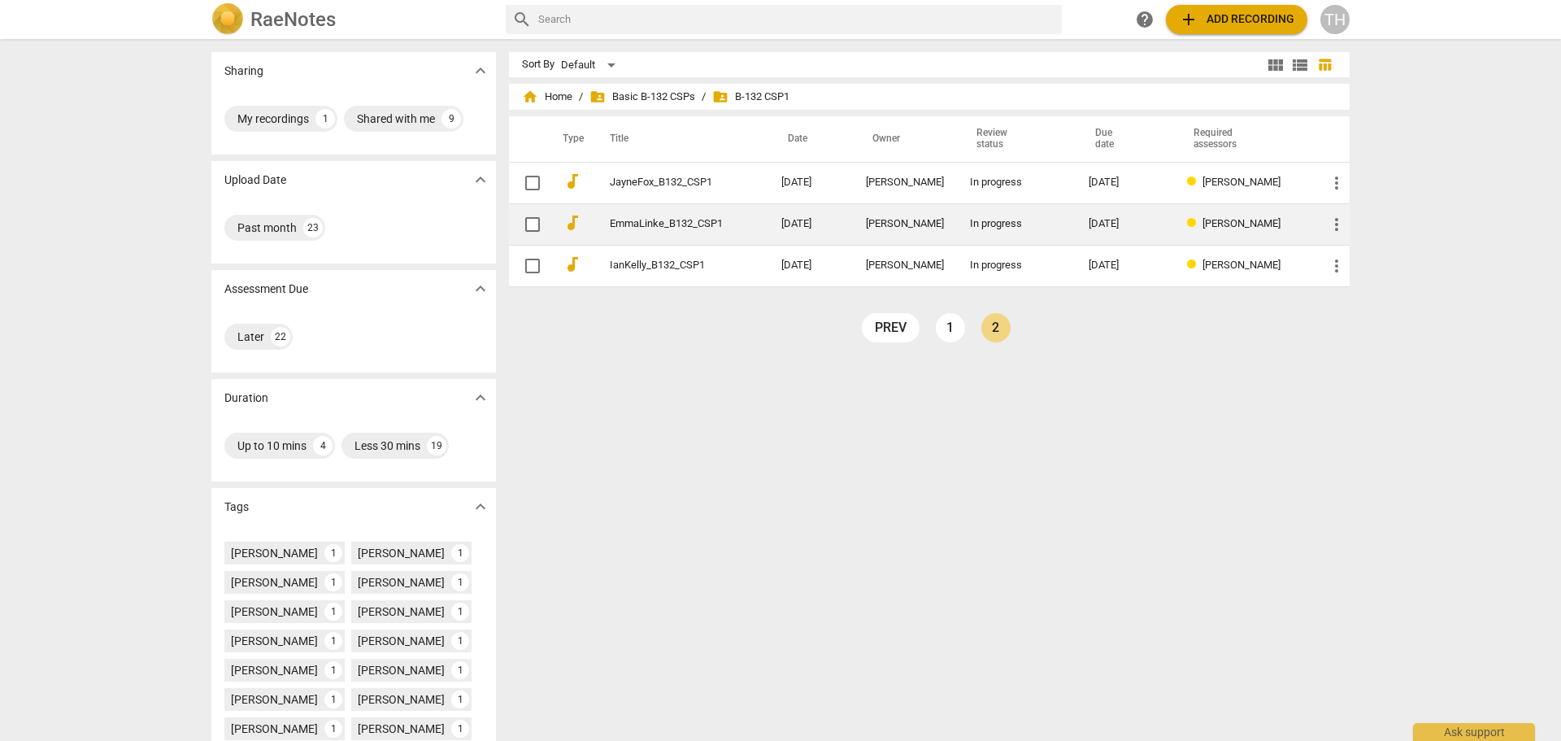
click at [1219, 224] on span "[PERSON_NAME]" at bounding box center [1242, 223] width 78 height 12
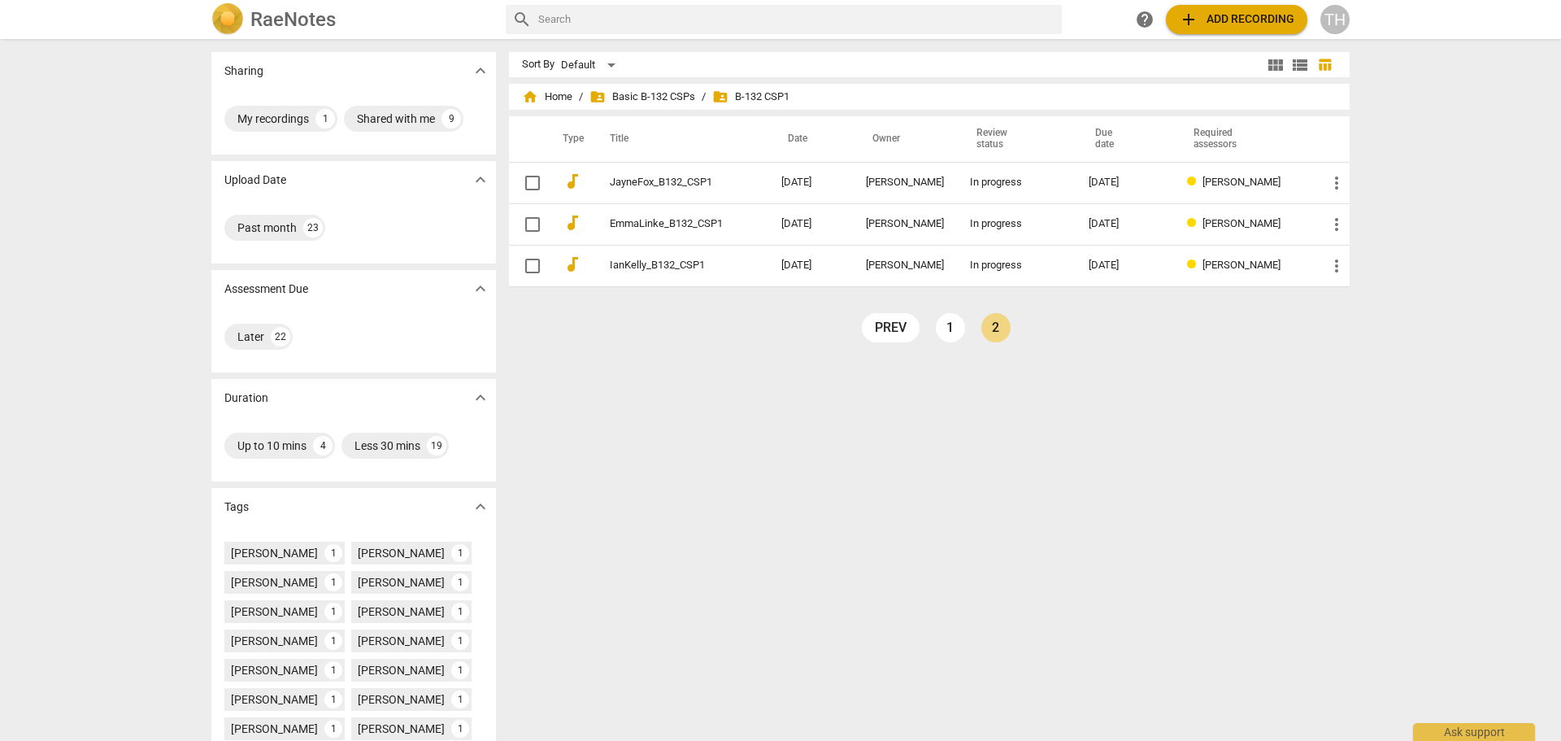
click at [950, 318] on link "1" at bounding box center [950, 327] width 29 height 29
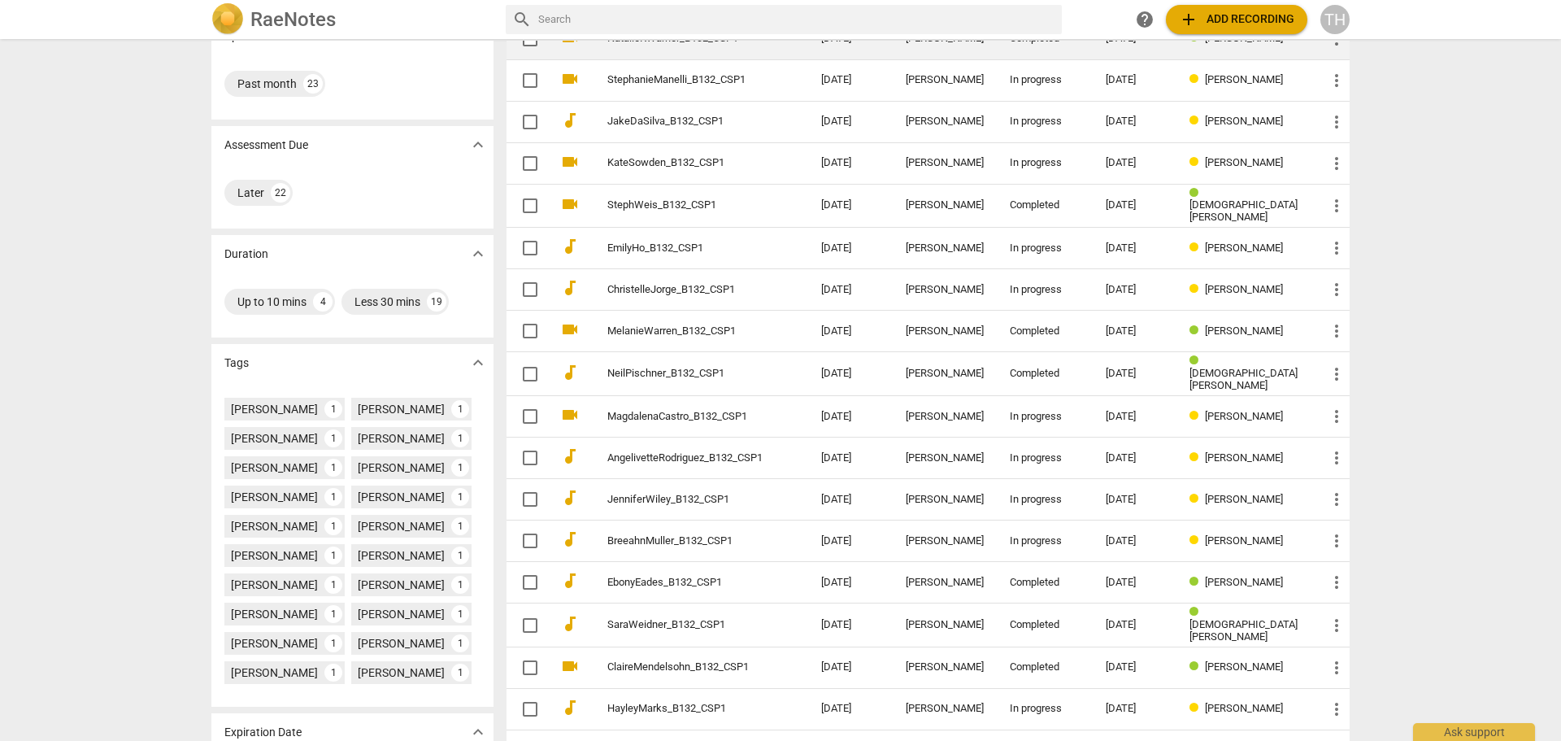
scroll to position [328, 0]
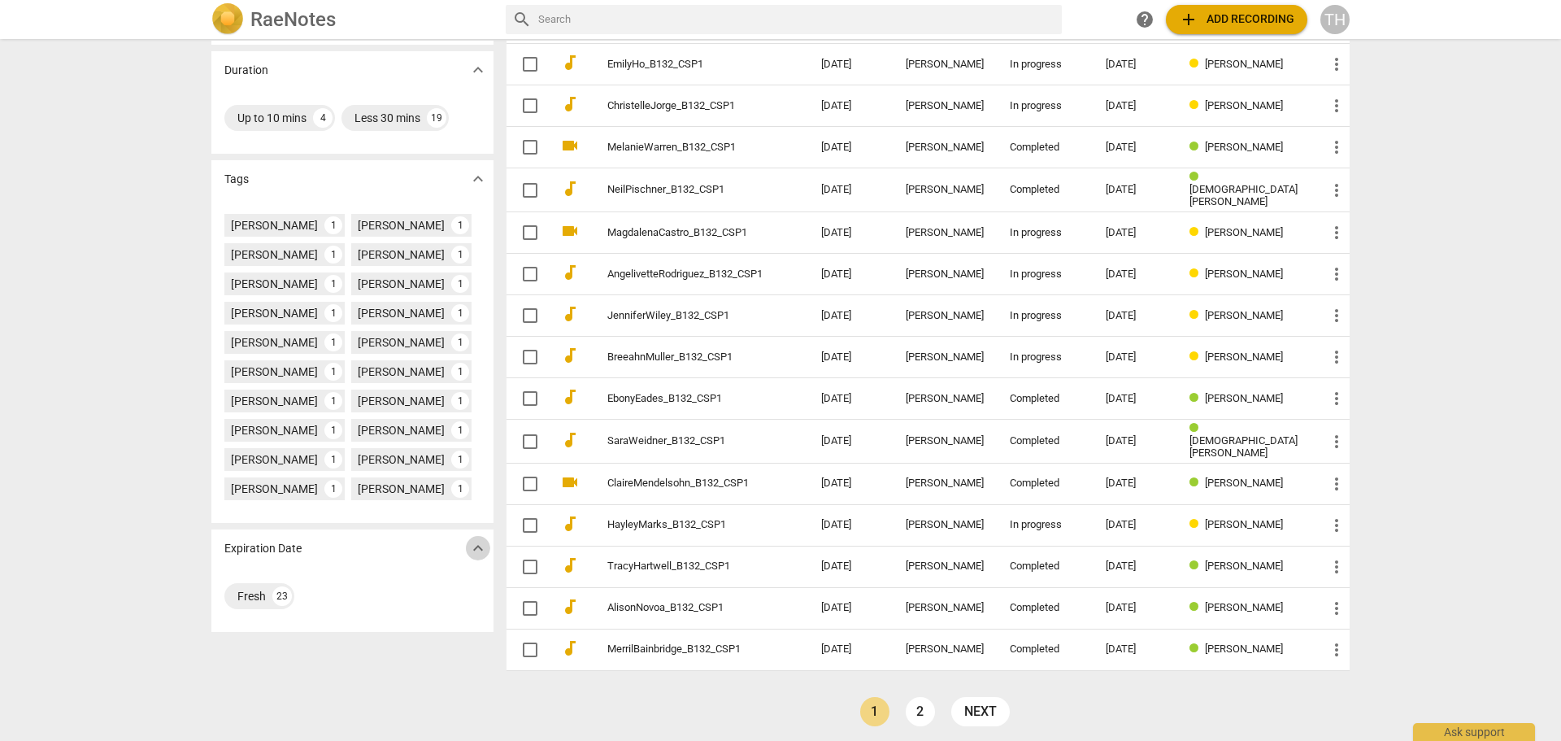
click at [476, 552] on span "expand_more" at bounding box center [478, 548] width 20 height 20
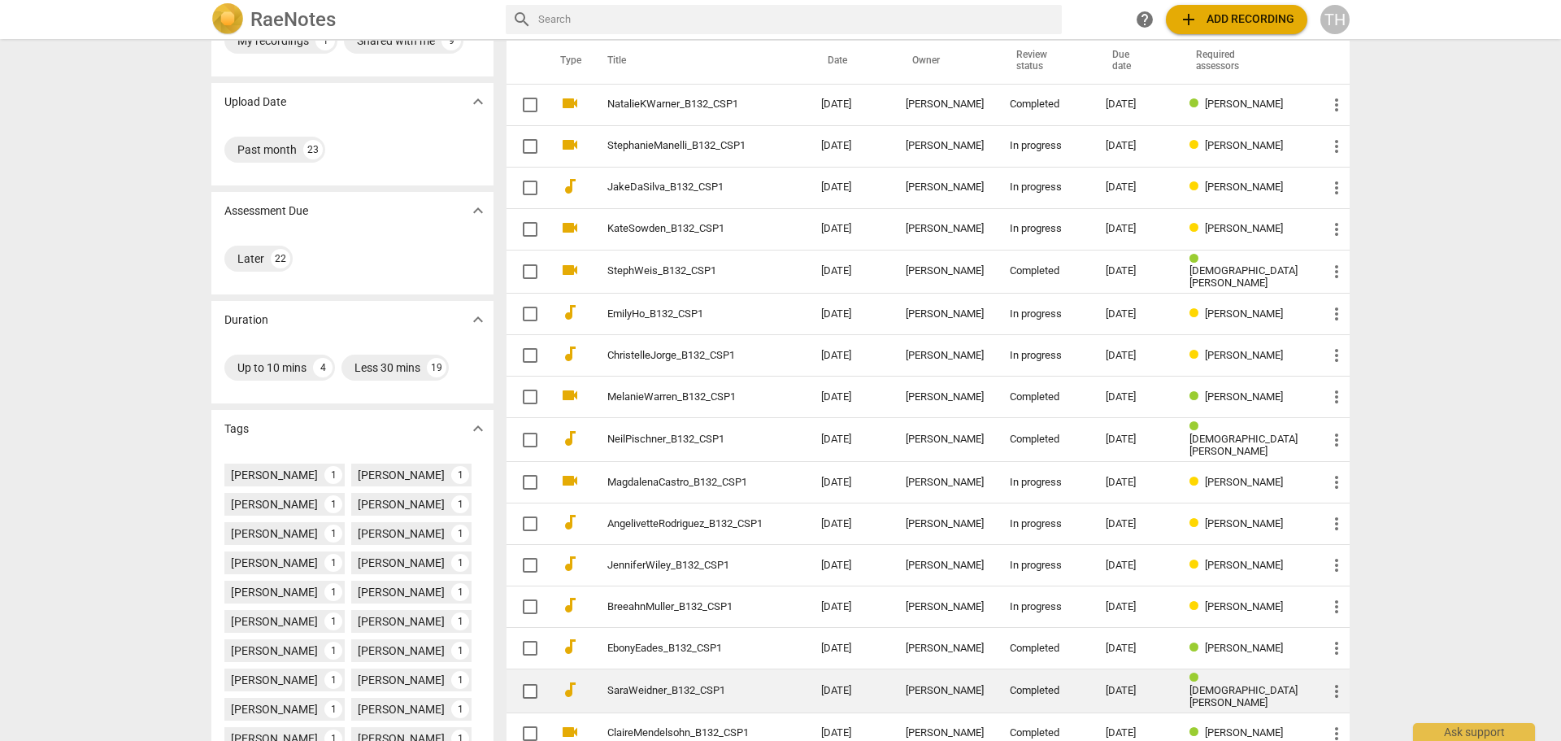
scroll to position [0, 0]
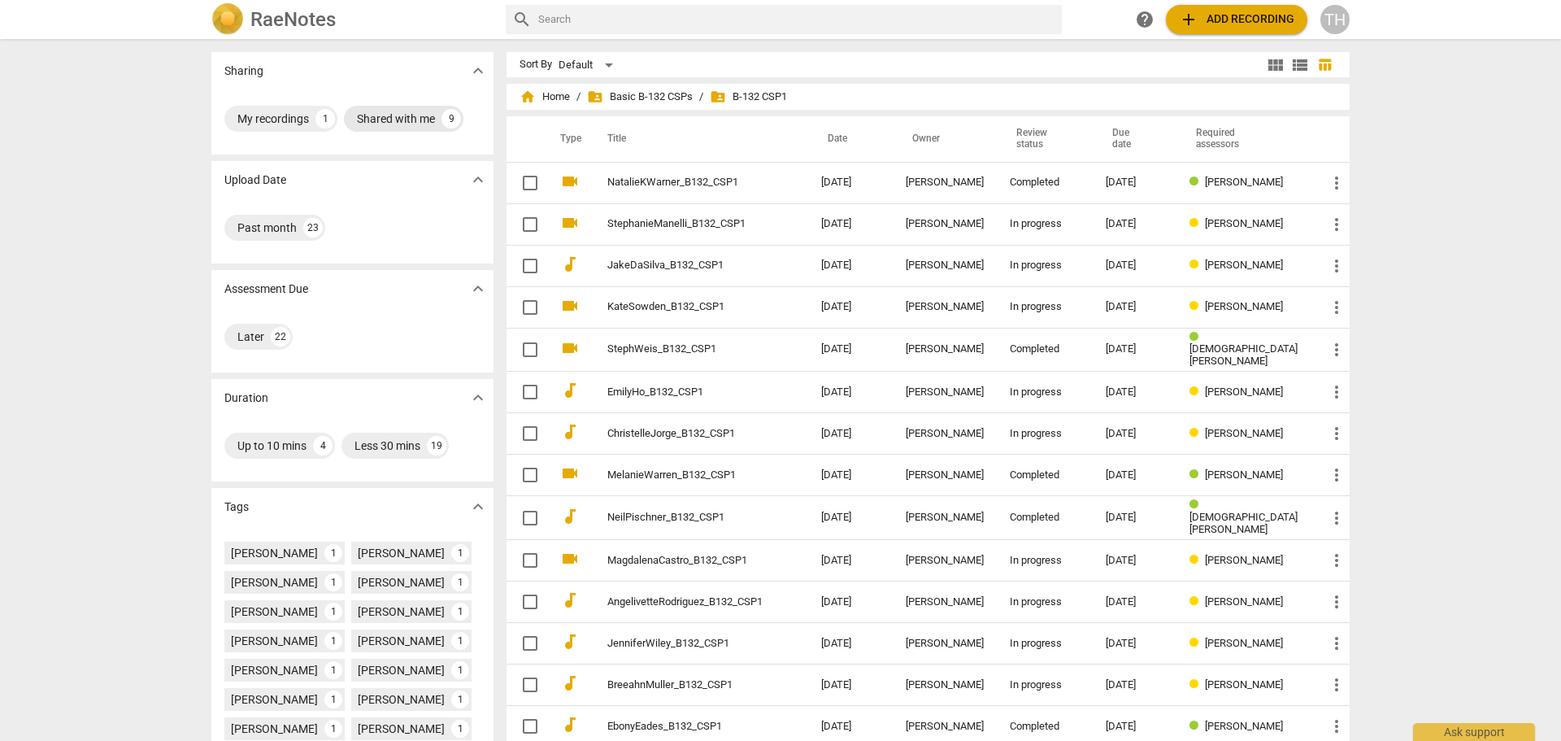
click at [382, 115] on div "Shared with me" at bounding box center [396, 119] width 78 height 16
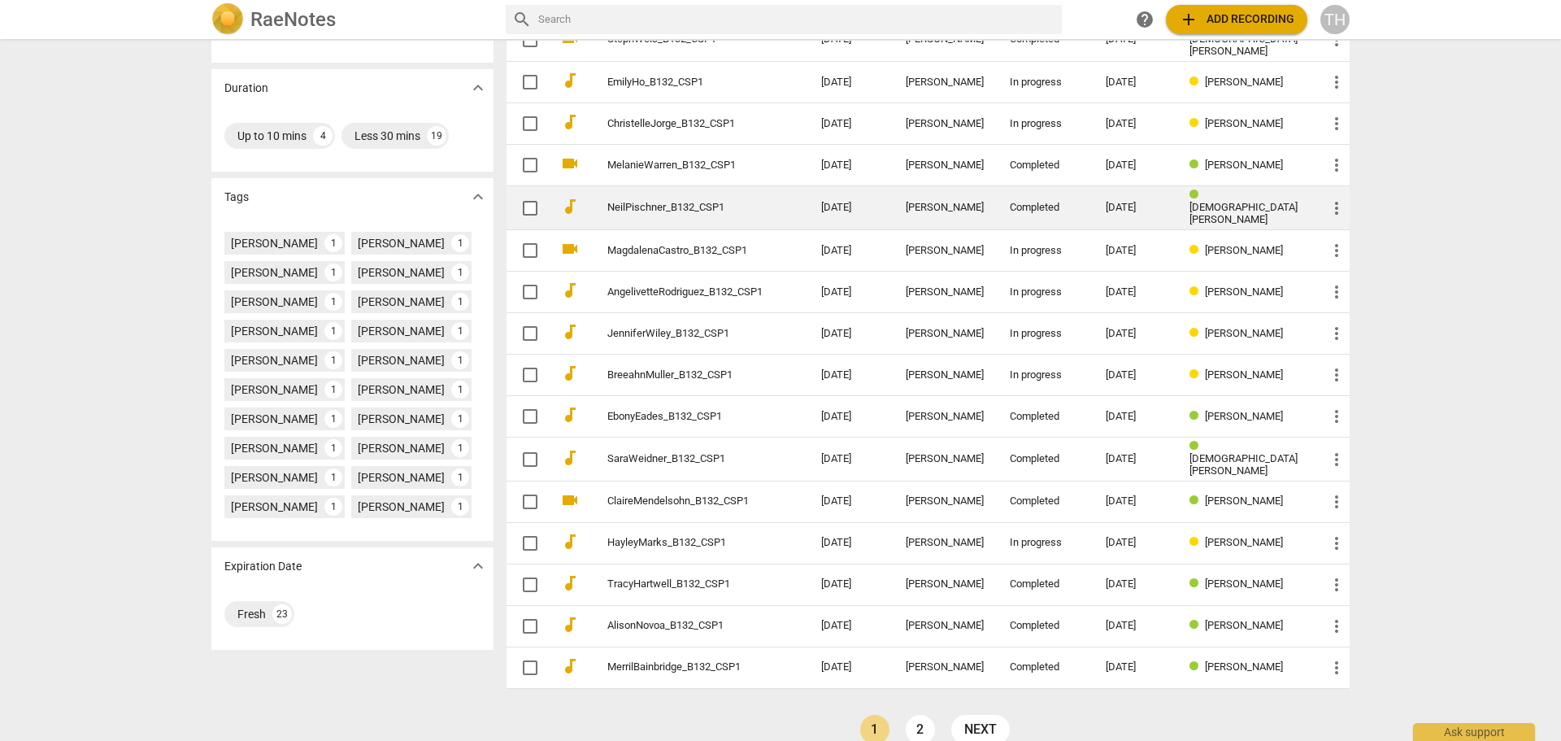
scroll to position [328, 0]
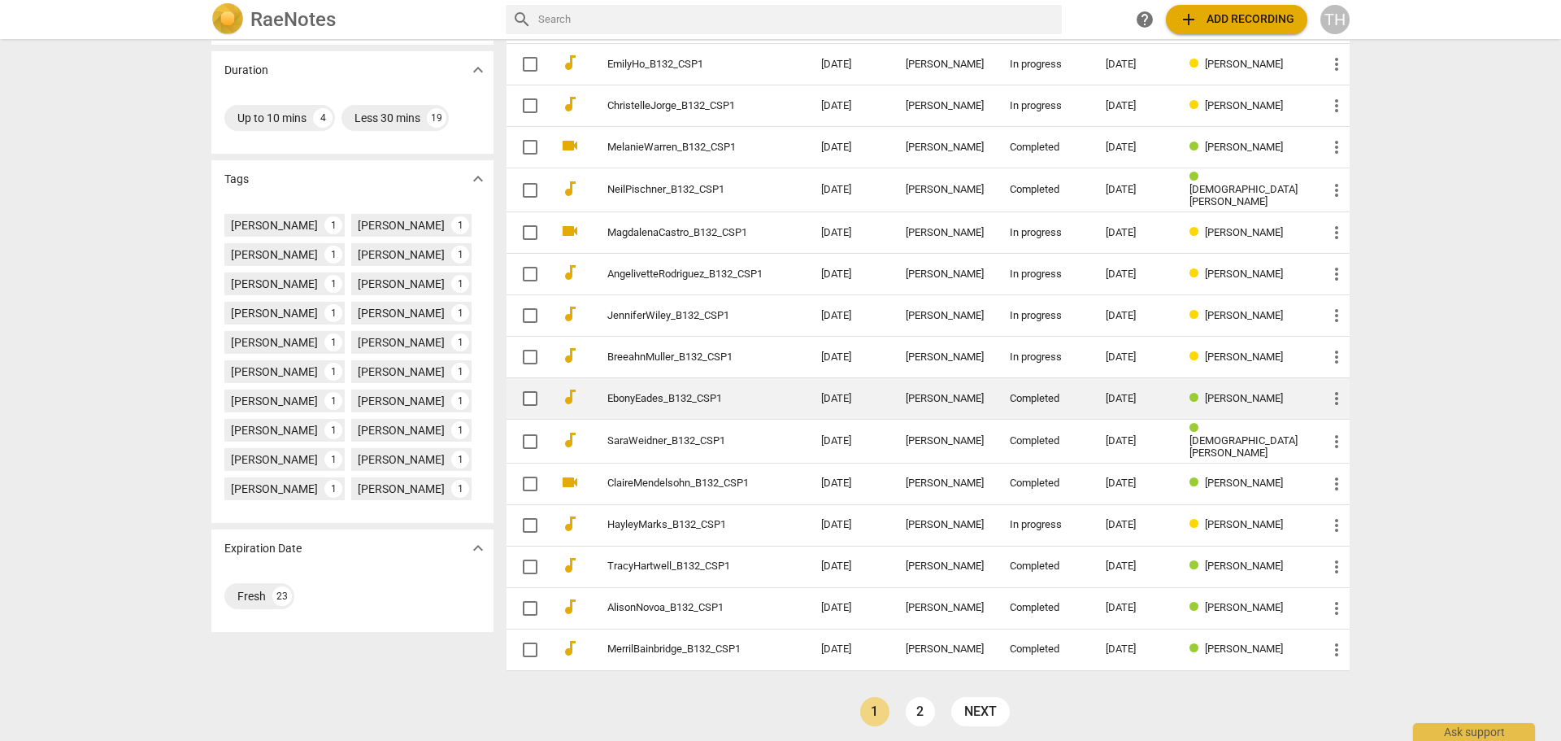
click at [918, 707] on link "2" at bounding box center [920, 711] width 29 height 29
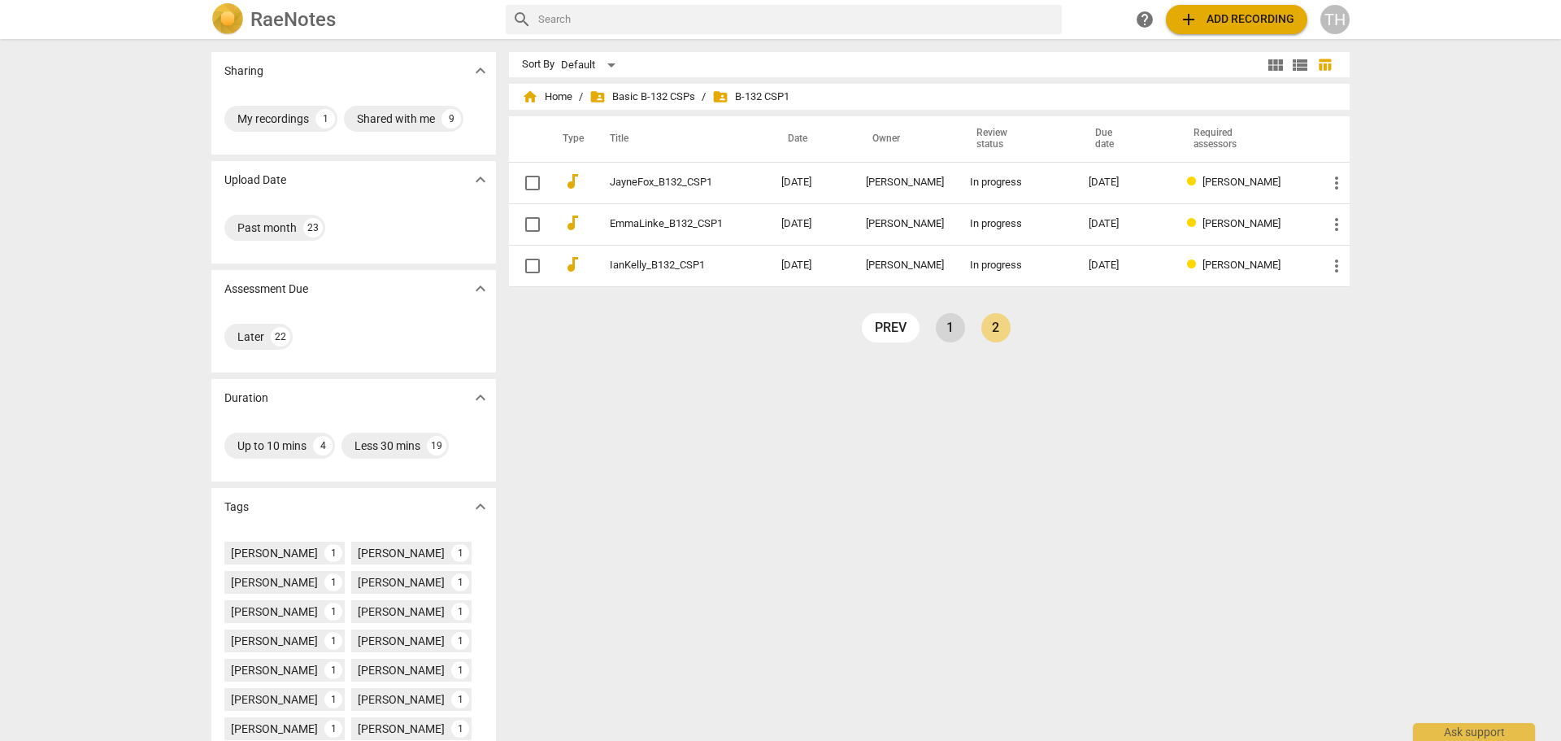
click at [941, 331] on link "1" at bounding box center [950, 327] width 29 height 29
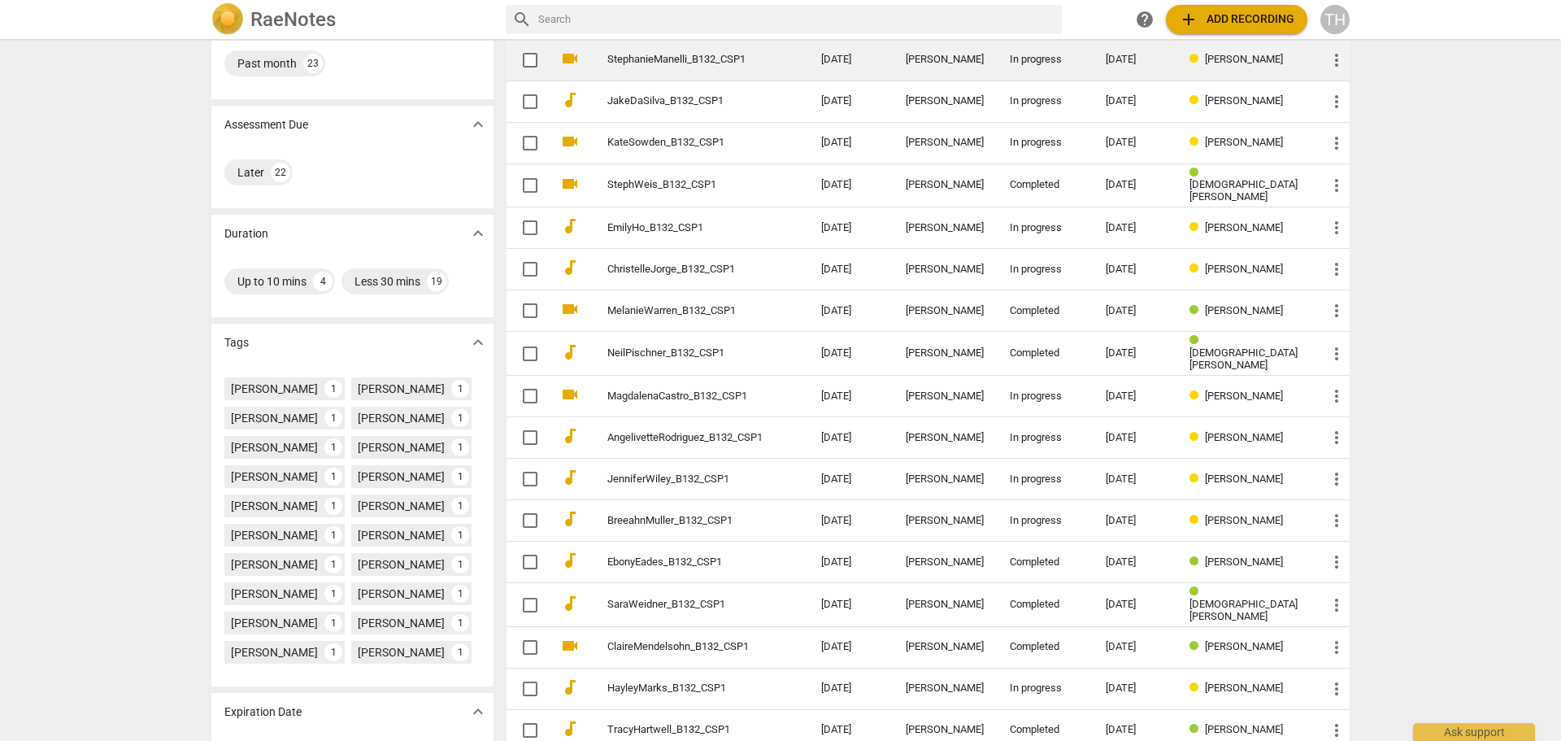
scroll to position [328, 0]
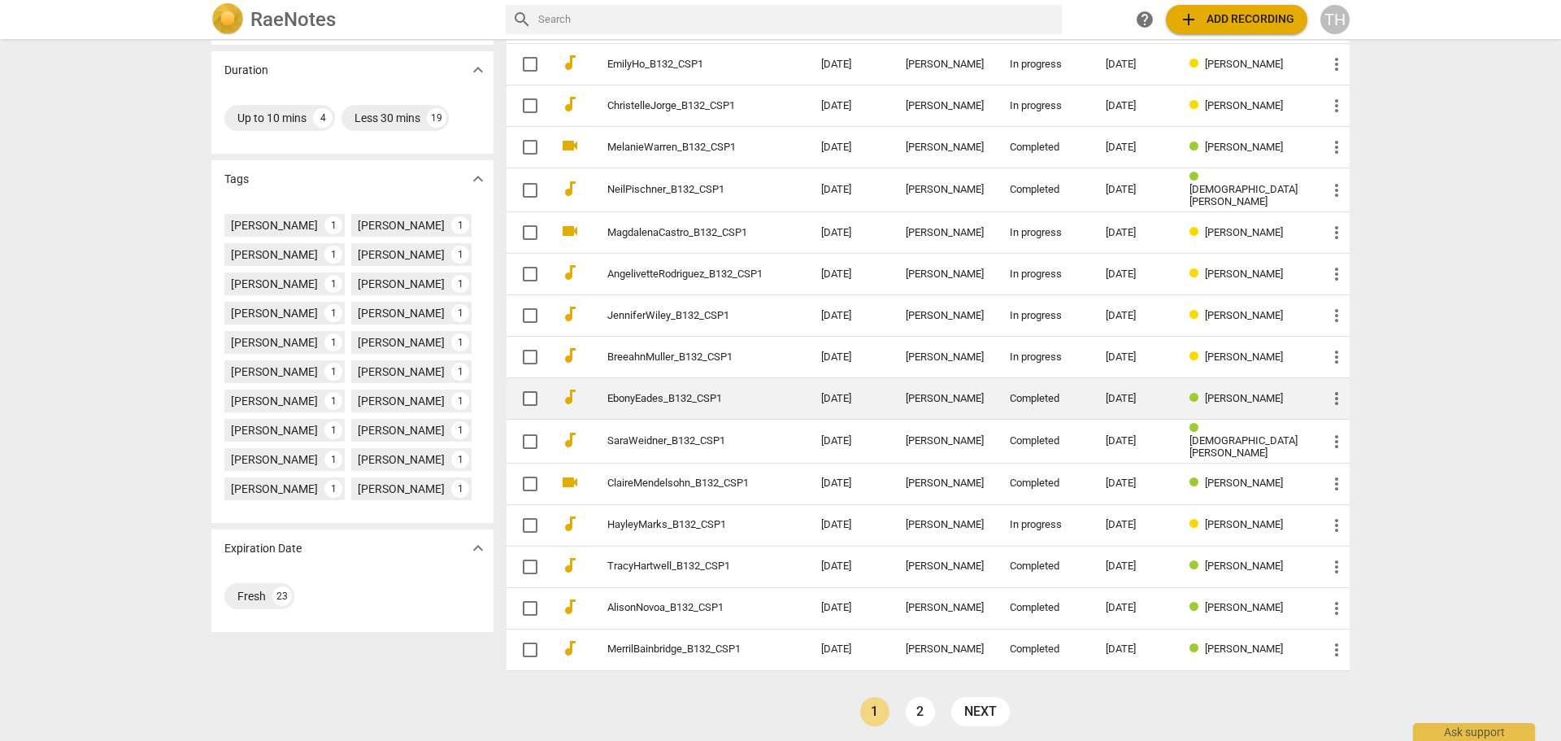
click at [924, 706] on link "2" at bounding box center [920, 711] width 29 height 29
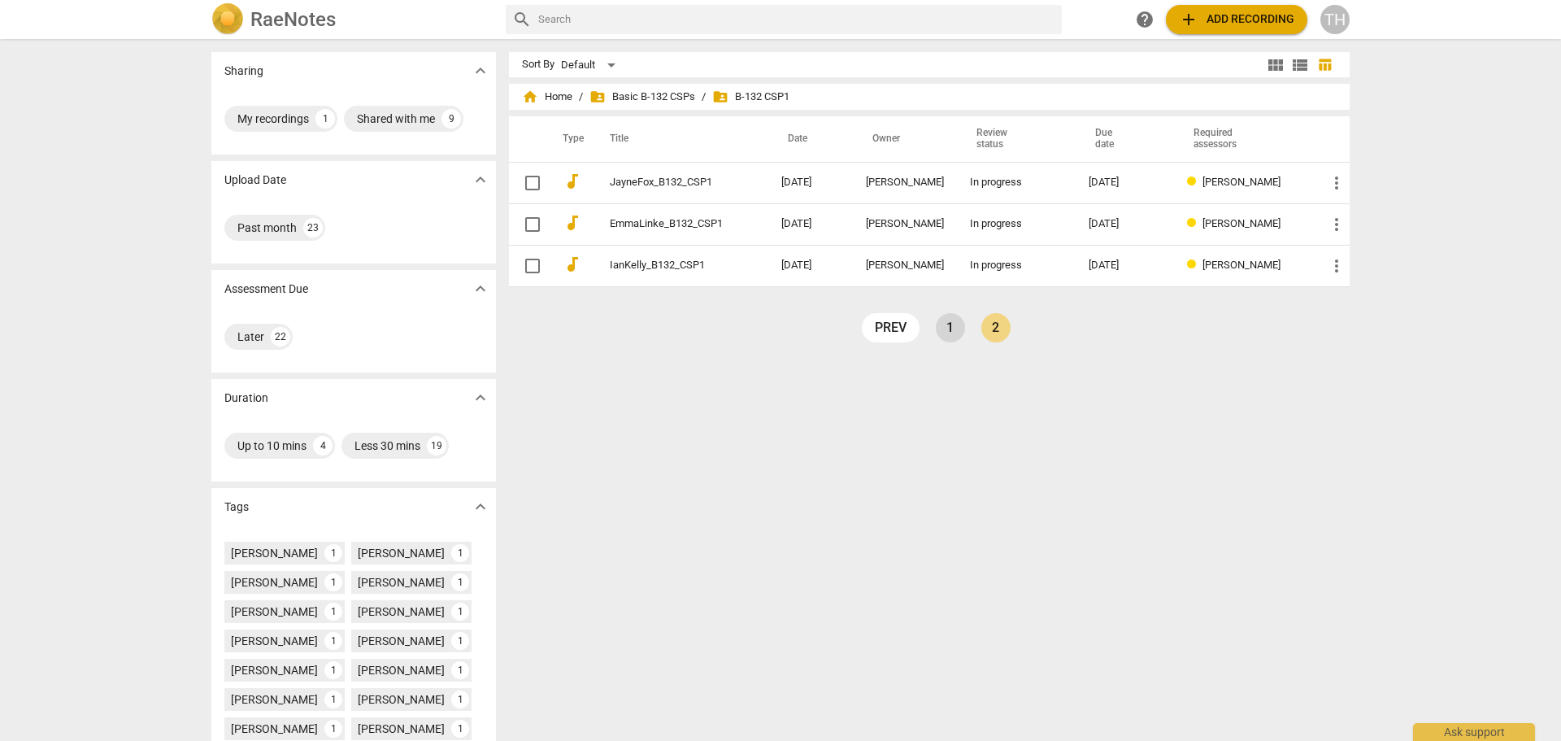
click at [940, 326] on link "1" at bounding box center [950, 327] width 29 height 29
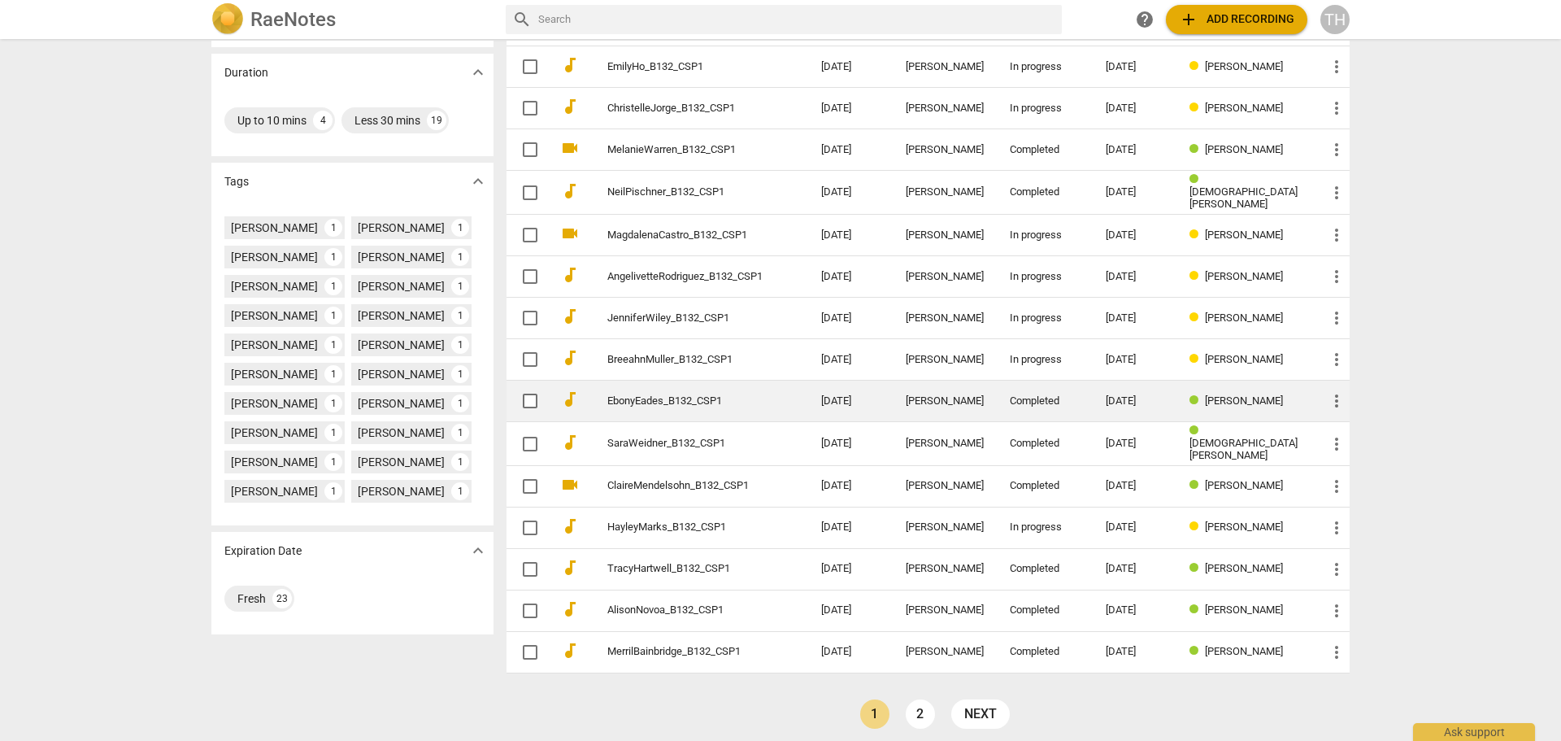
scroll to position [328, 0]
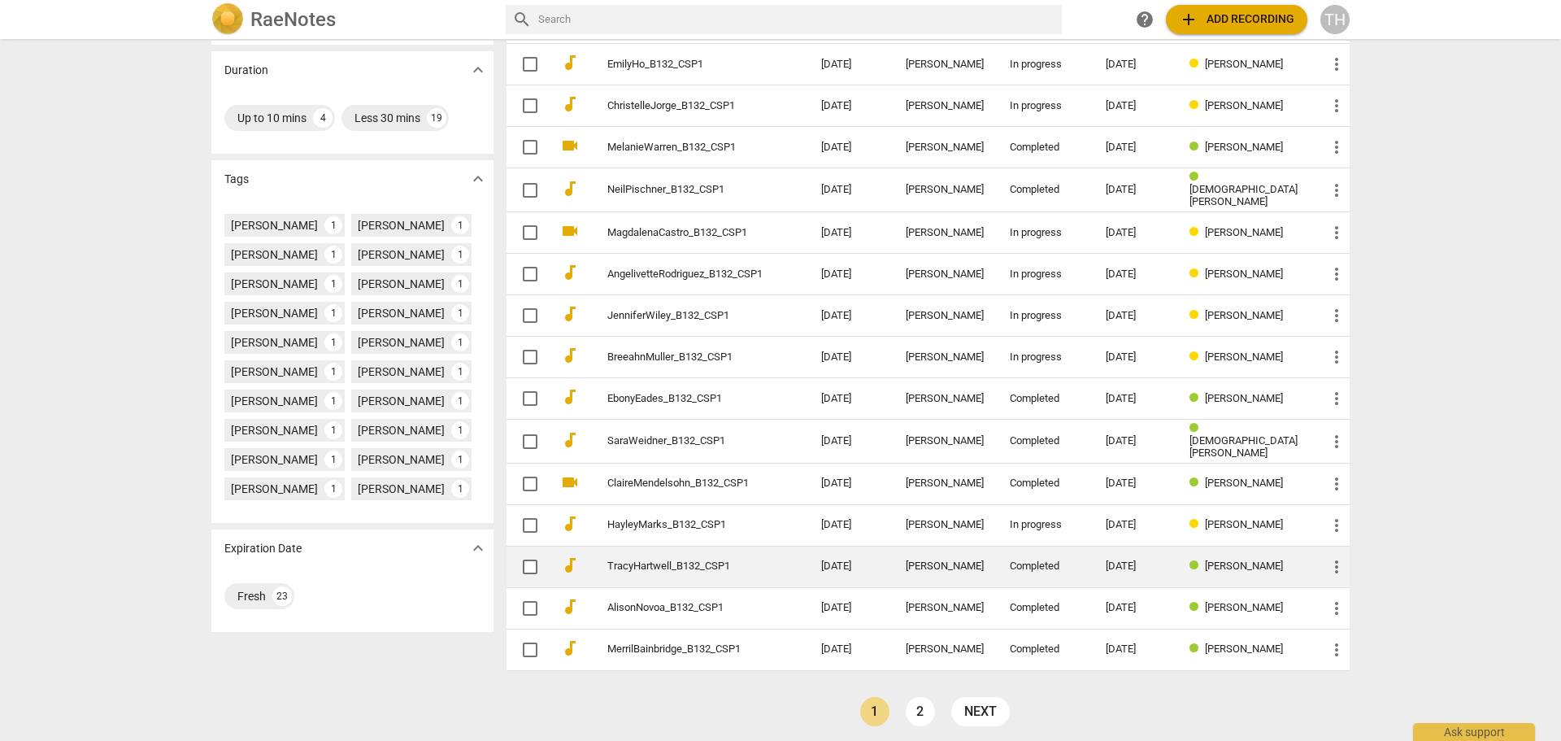
click at [678, 560] on link "TracyHartwell_B132_CSP1" at bounding box center [684, 566] width 155 height 12
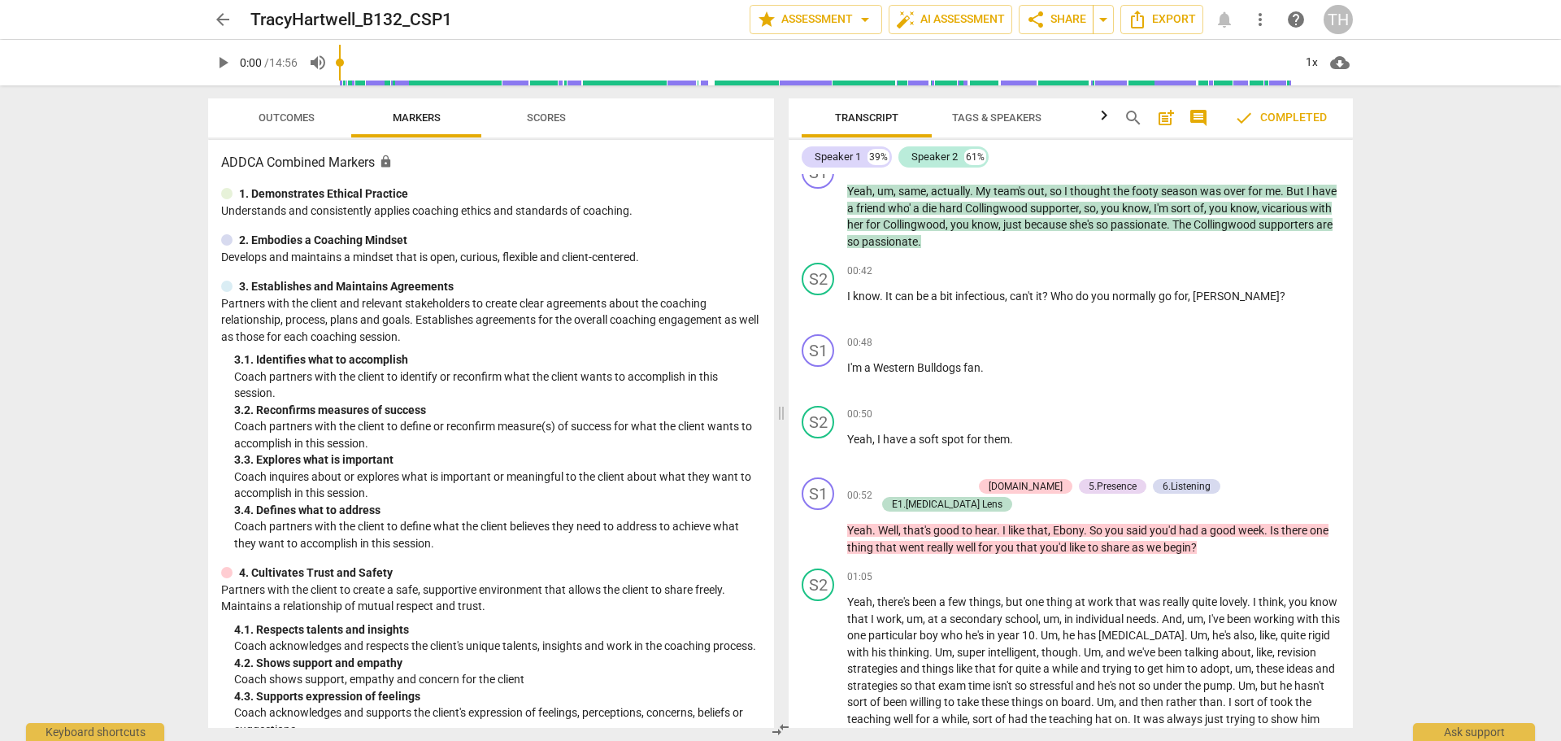
scroll to position [1138, 0]
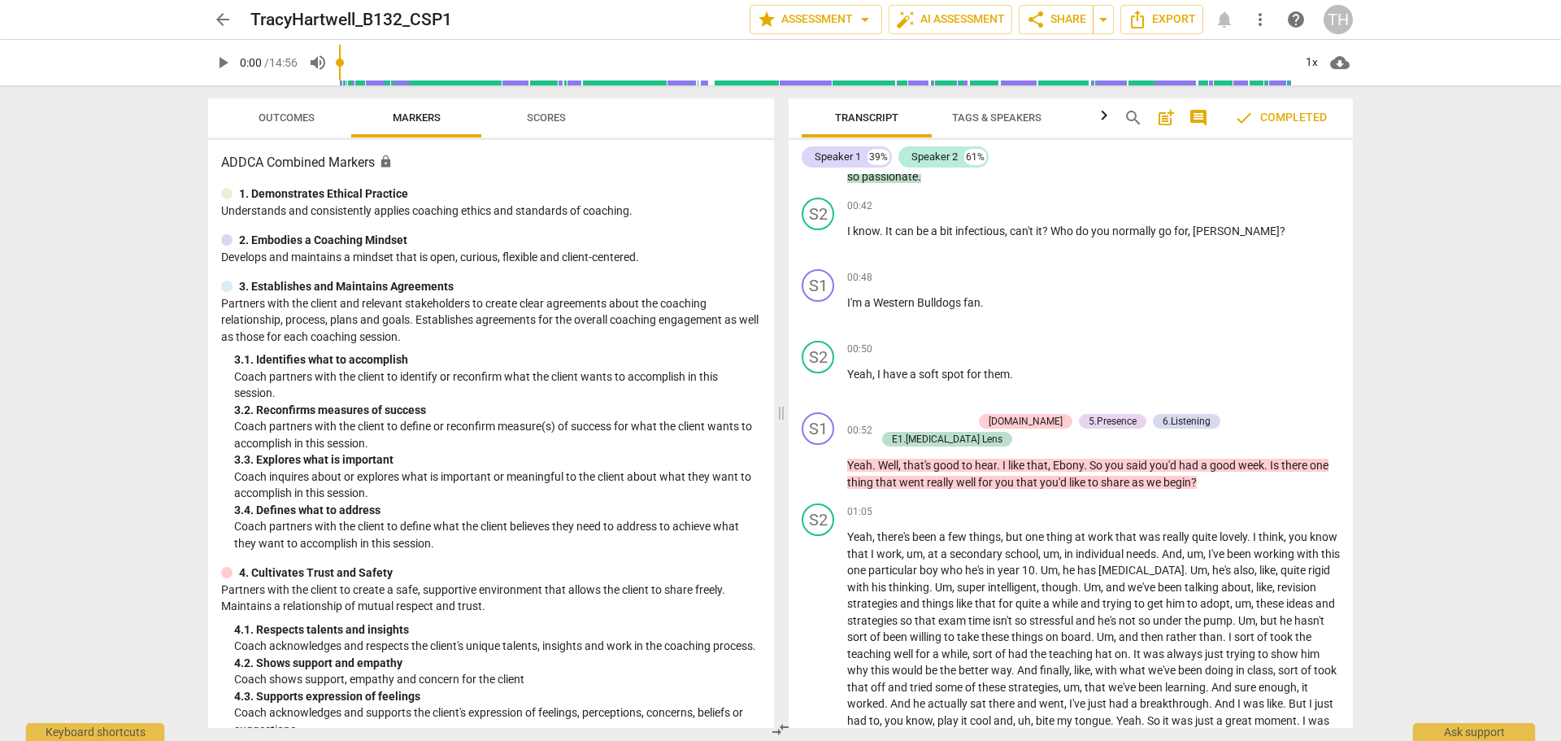
click at [1194, 115] on span "comment" at bounding box center [1199, 118] width 20 height 20
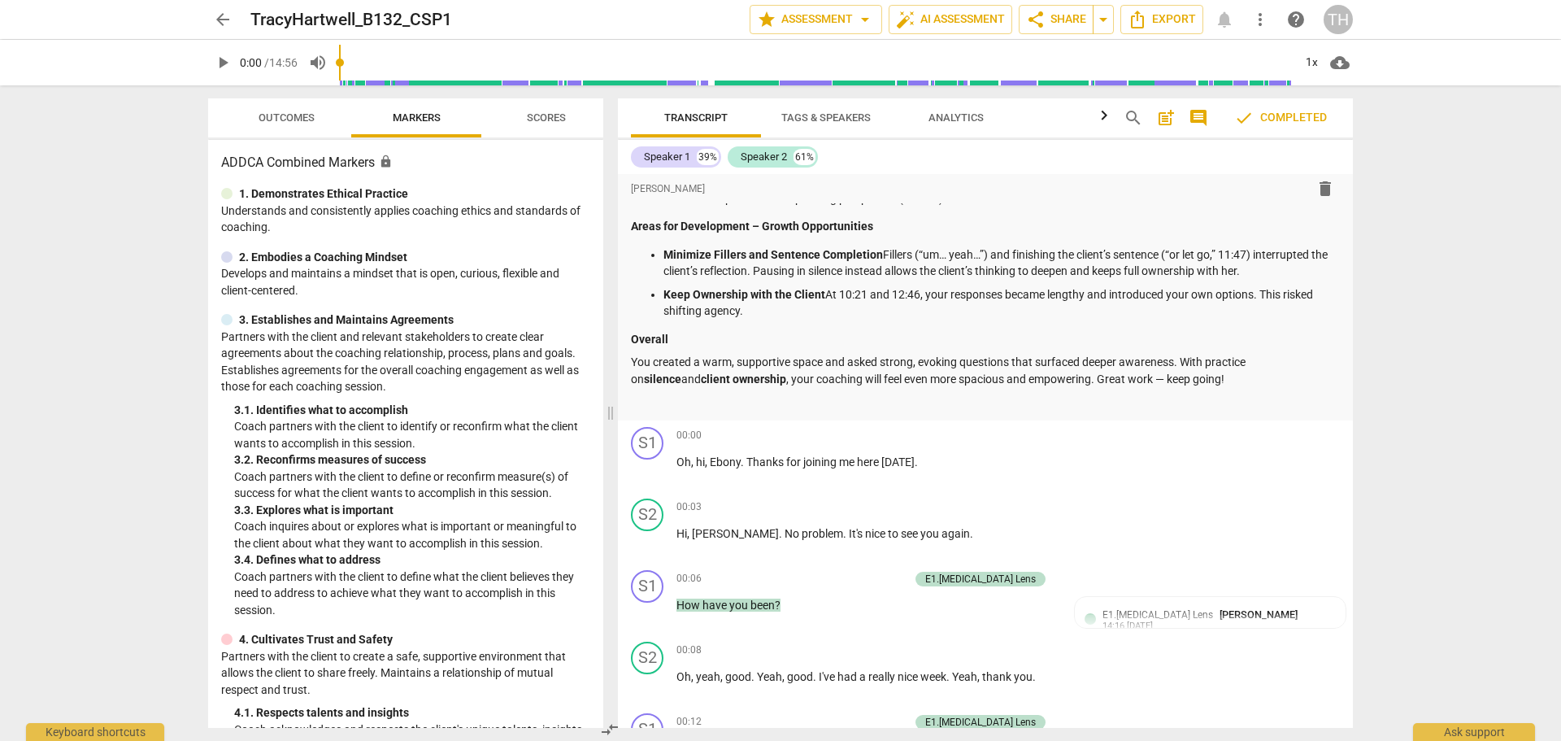
scroll to position [0, 0]
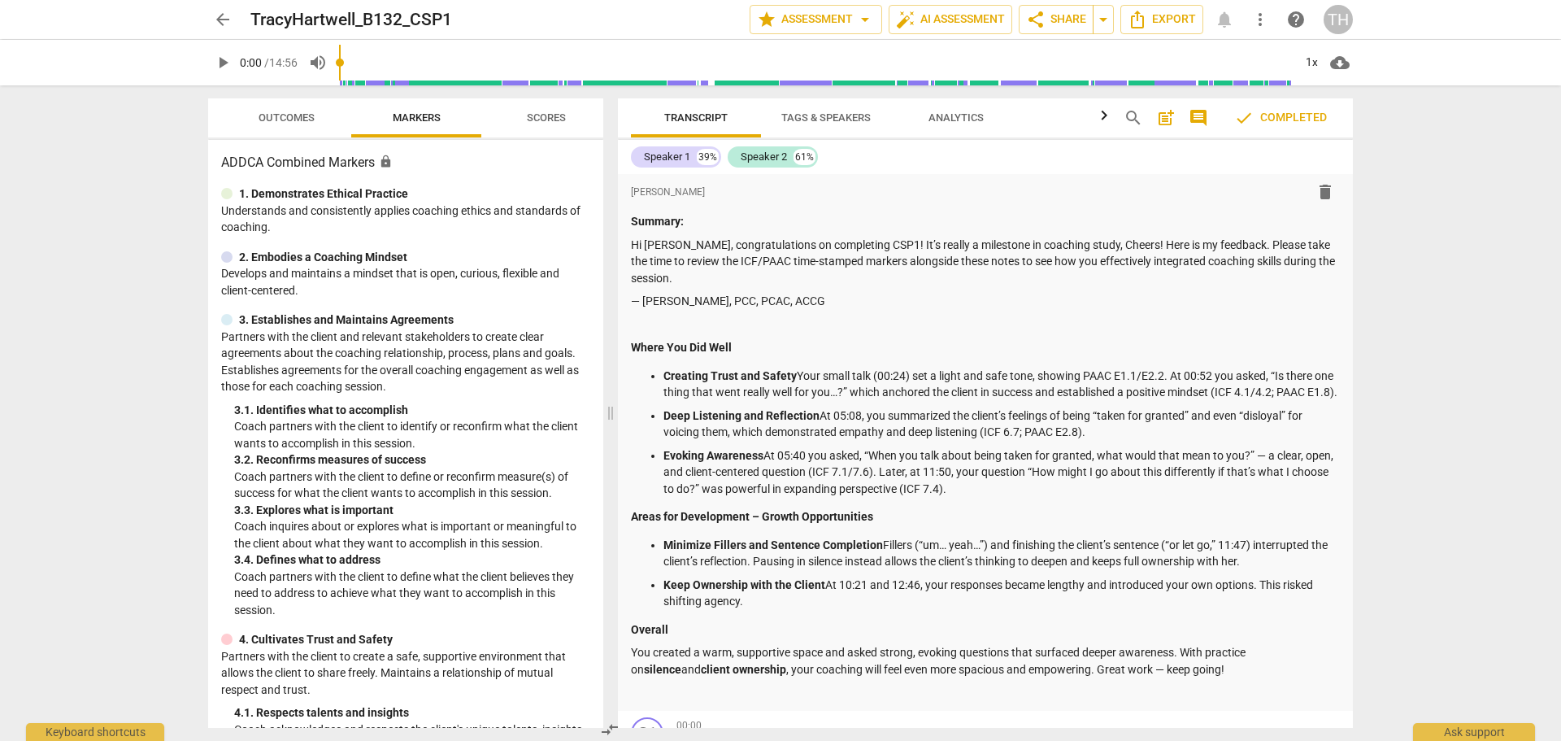
click at [1333, 23] on div "TH" at bounding box center [1338, 19] width 29 height 29
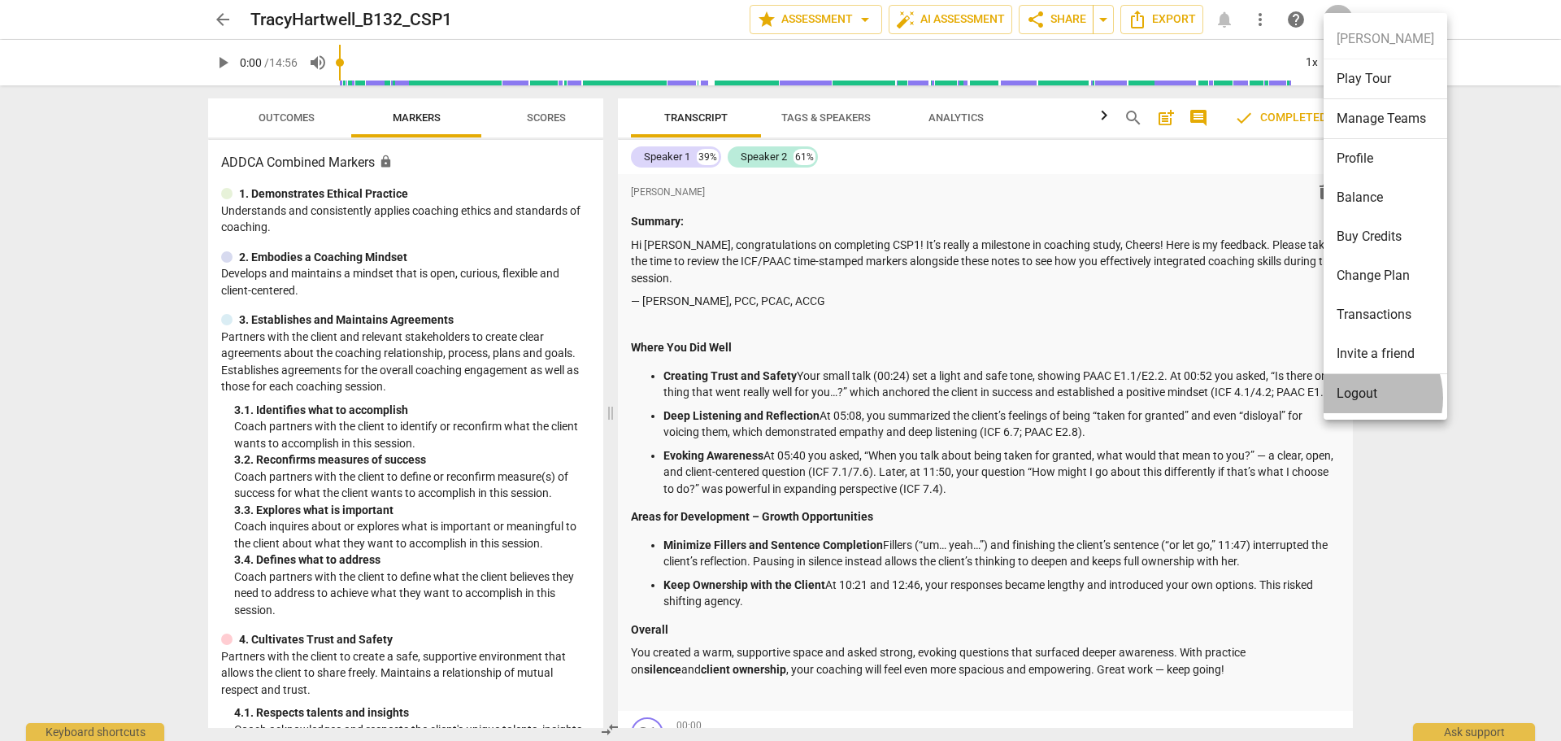
click at [1355, 398] on li "Logout" at bounding box center [1386, 393] width 124 height 39
